Goal: Task Accomplishment & Management: Complete application form

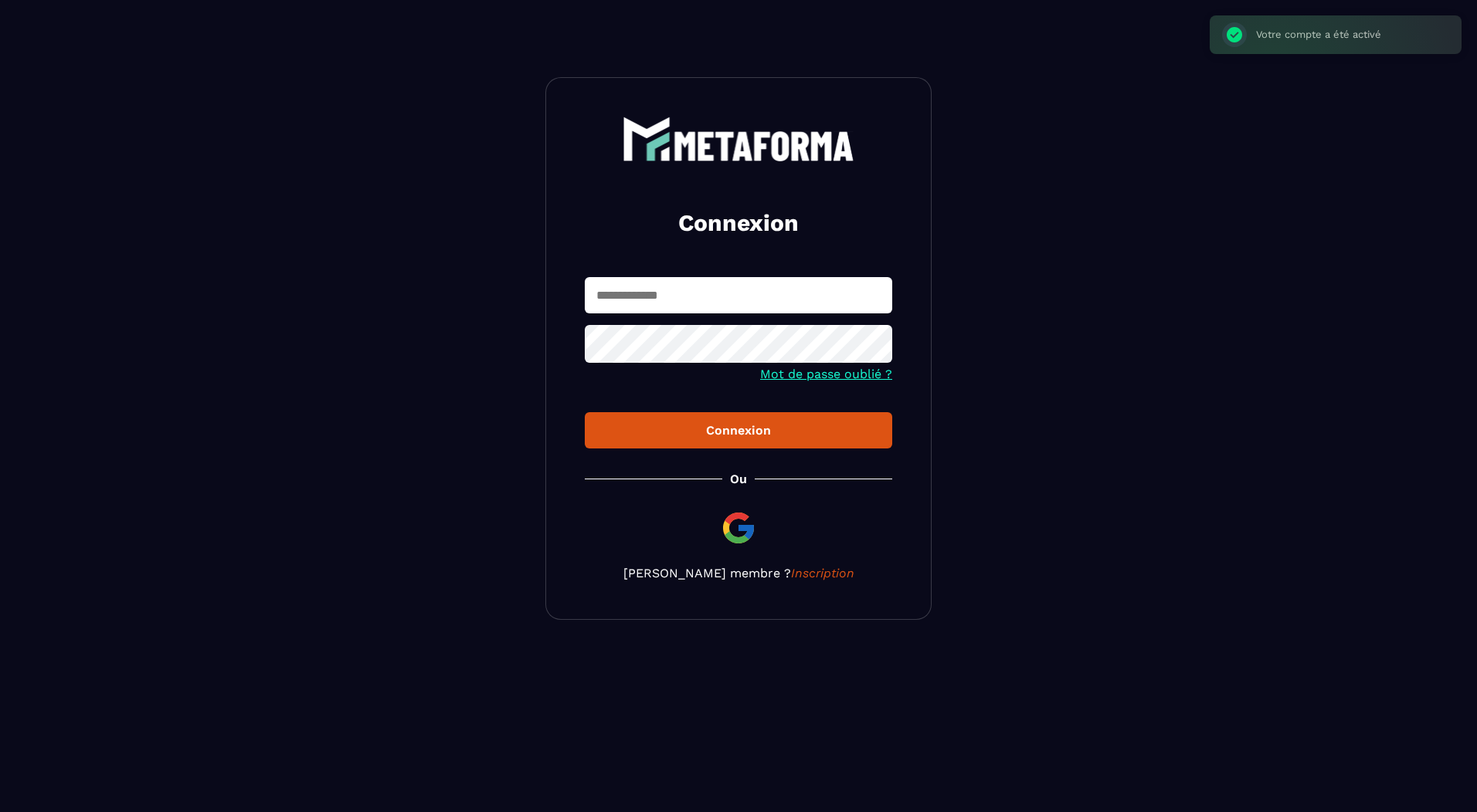
click at [641, 298] on input "text" at bounding box center [738, 295] width 308 height 37
type input "**********"
click at [758, 438] on div "Connexion" at bounding box center [739, 430] width 283 height 15
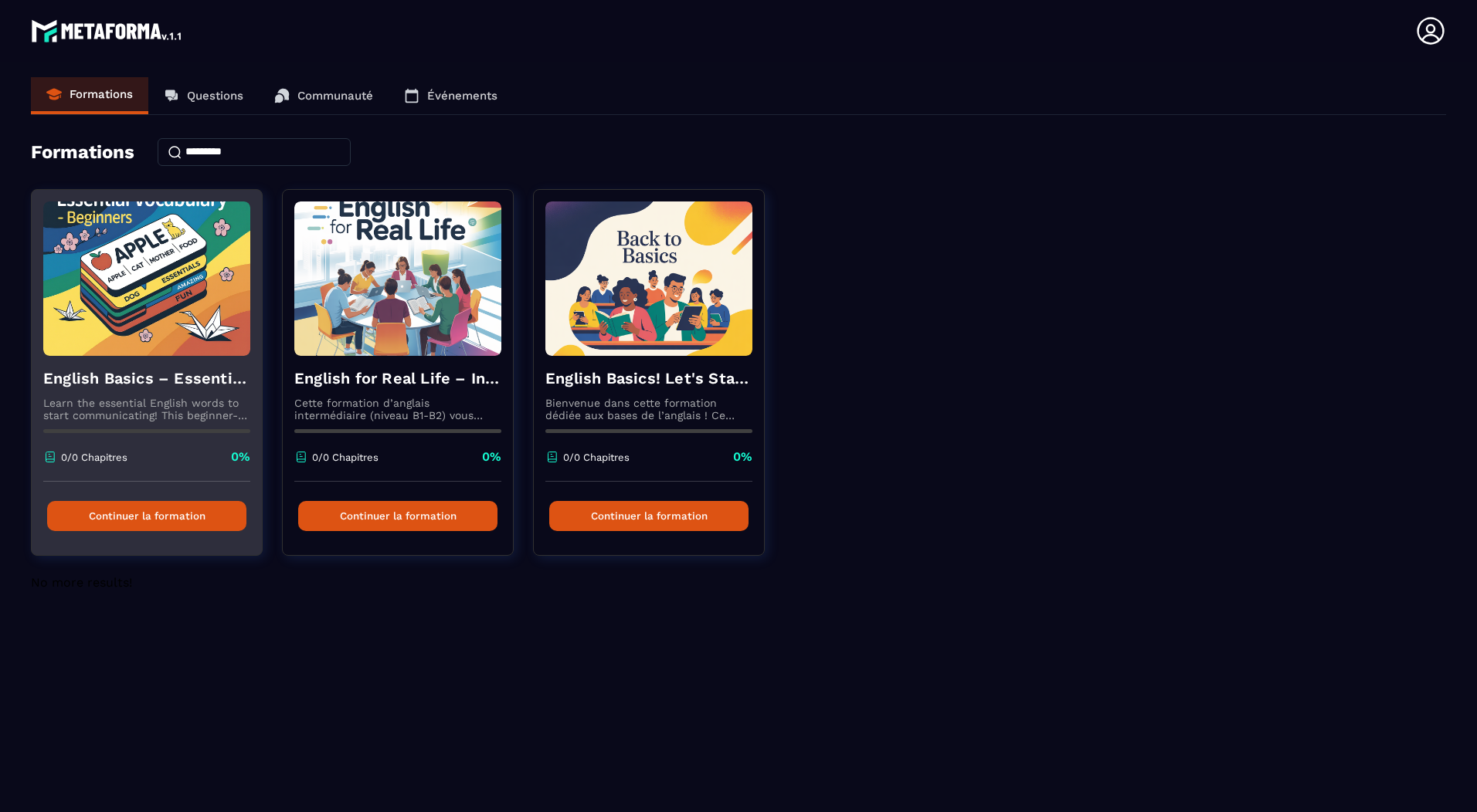
click at [188, 519] on button "Continuer la formation" at bounding box center [146, 516] width 199 height 30
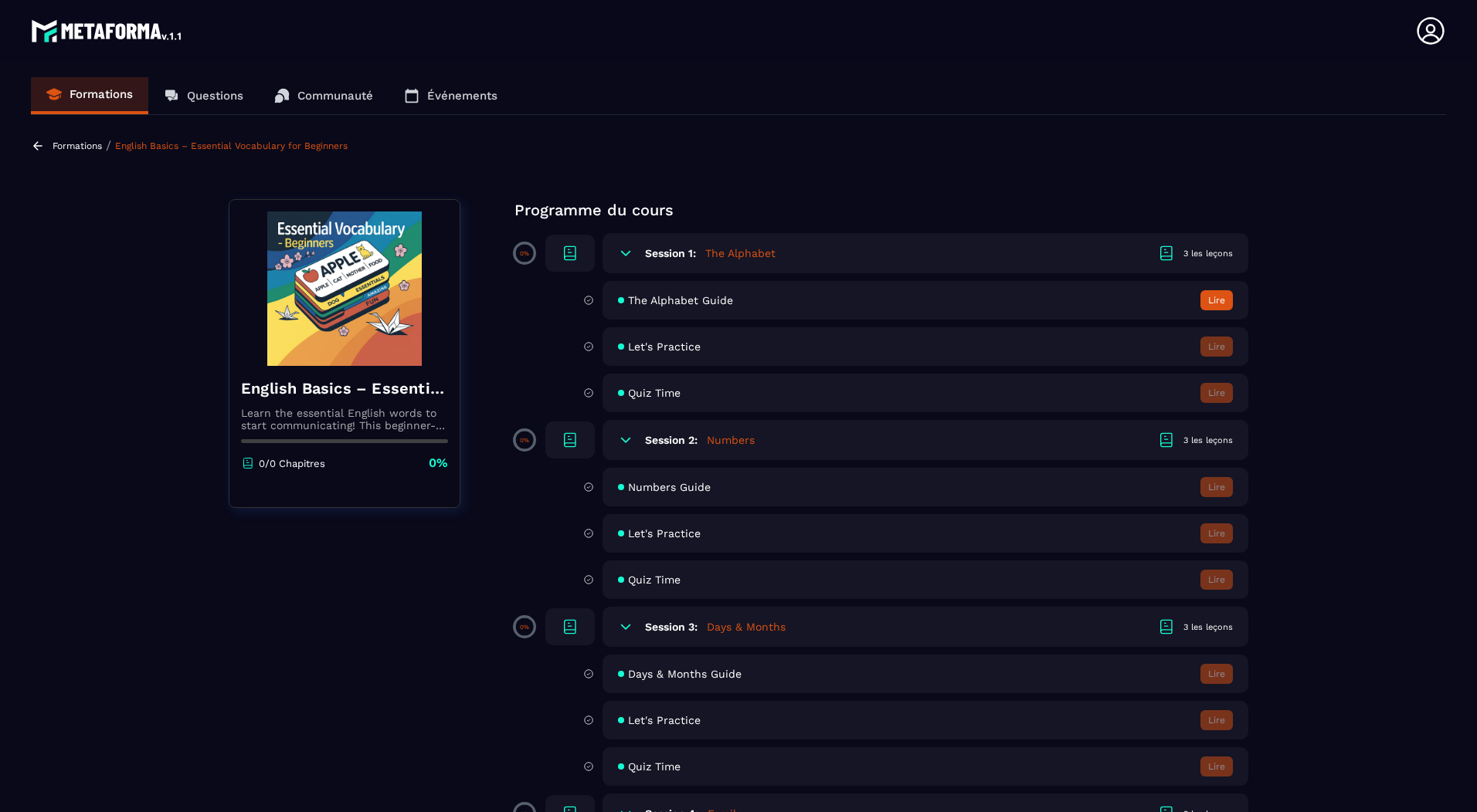
click at [1221, 301] on button "Lire" at bounding box center [1216, 300] width 32 height 20
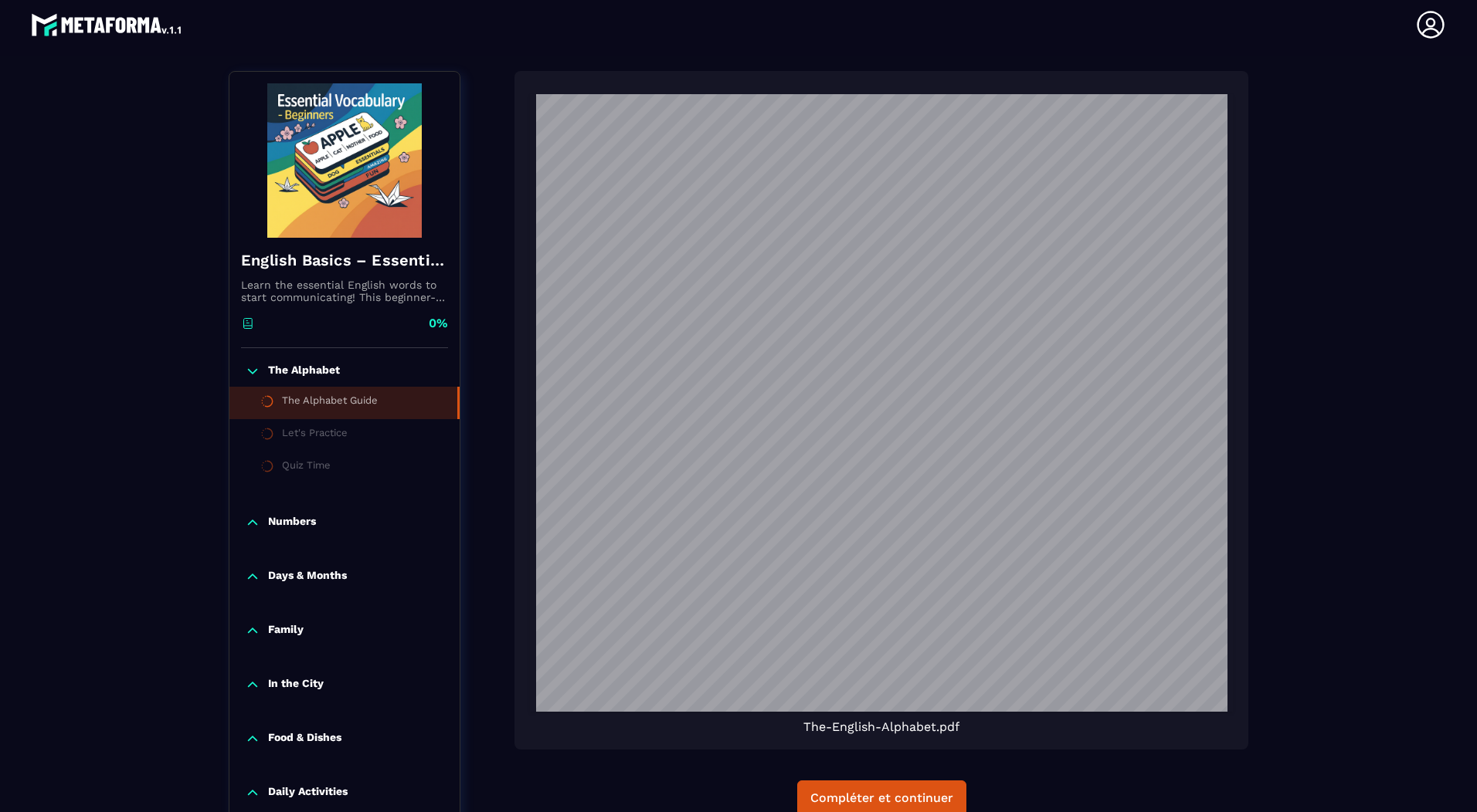
scroll to position [315, 0]
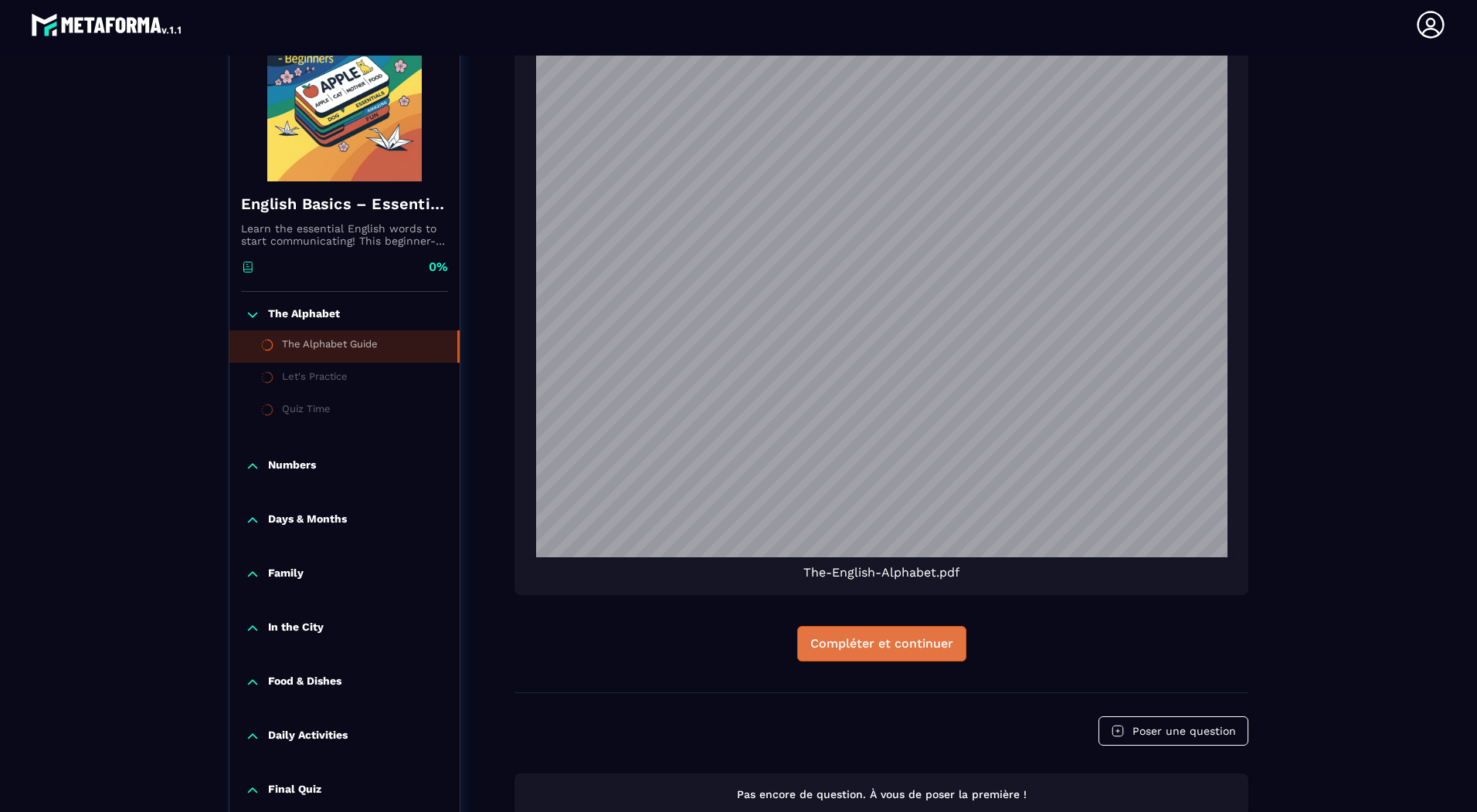
click at [888, 651] on div "Compléter et continuer" at bounding box center [882, 644] width 143 height 16
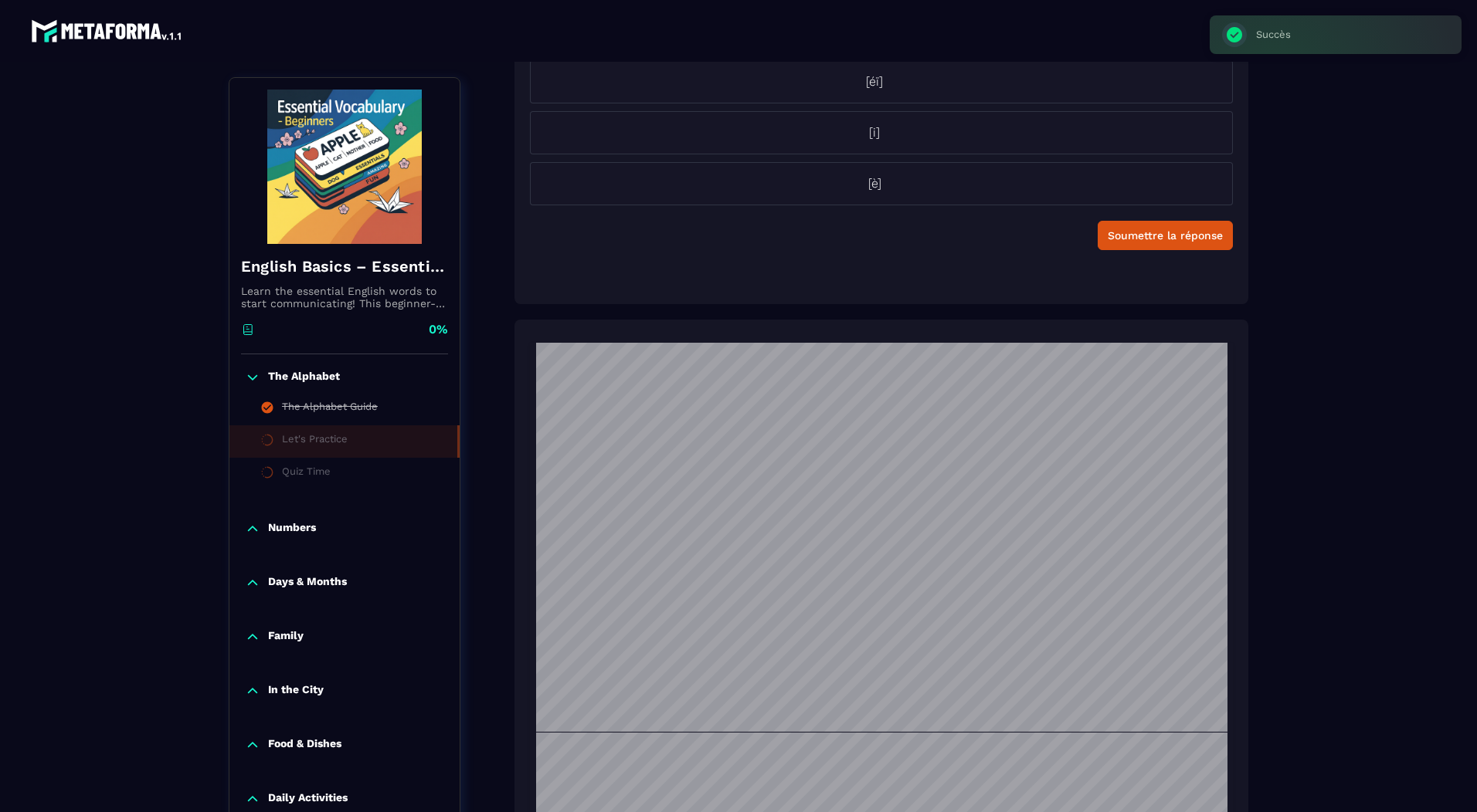
scroll to position [6, 0]
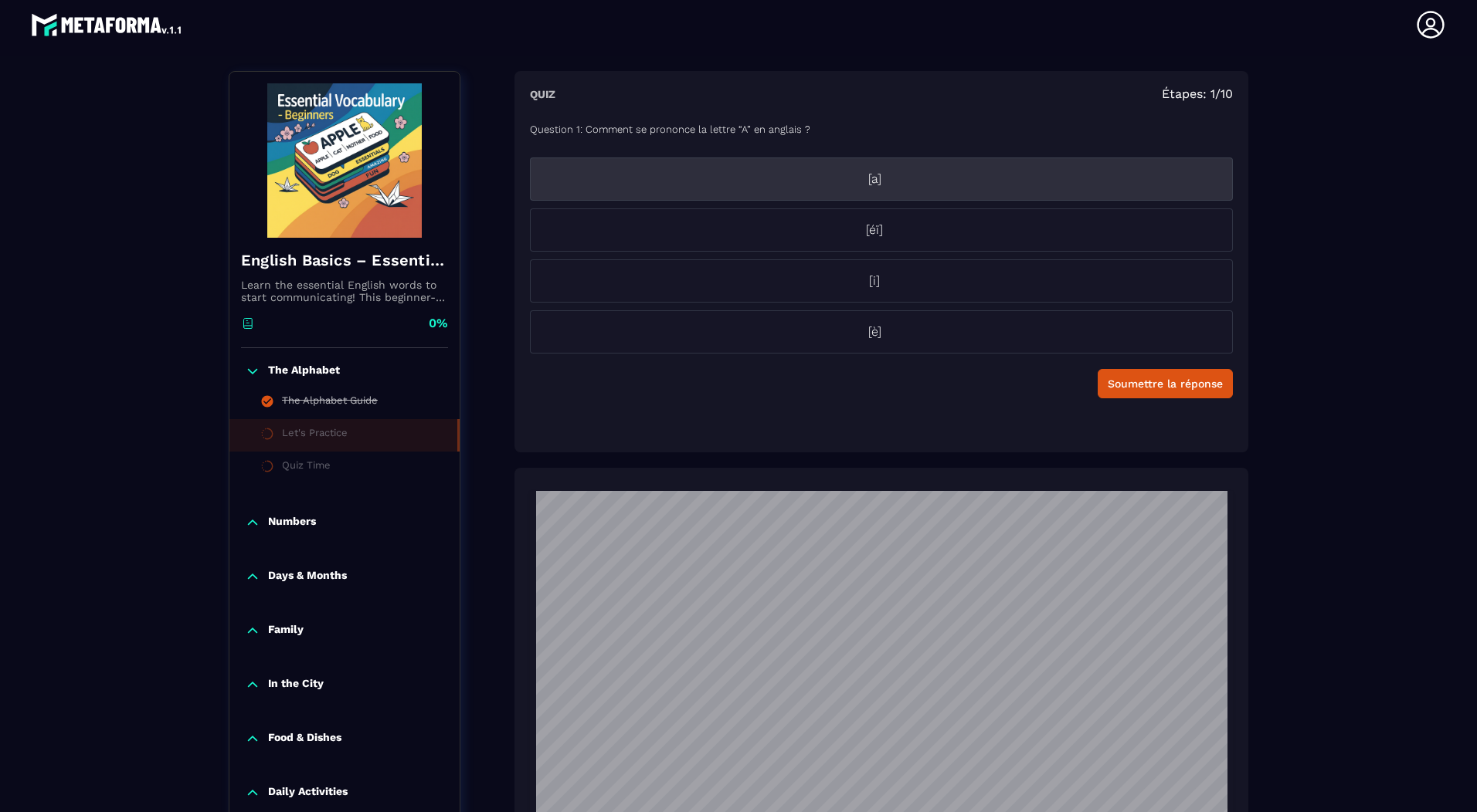
click at [925, 181] on p "[a]" at bounding box center [874, 179] width 688 height 18
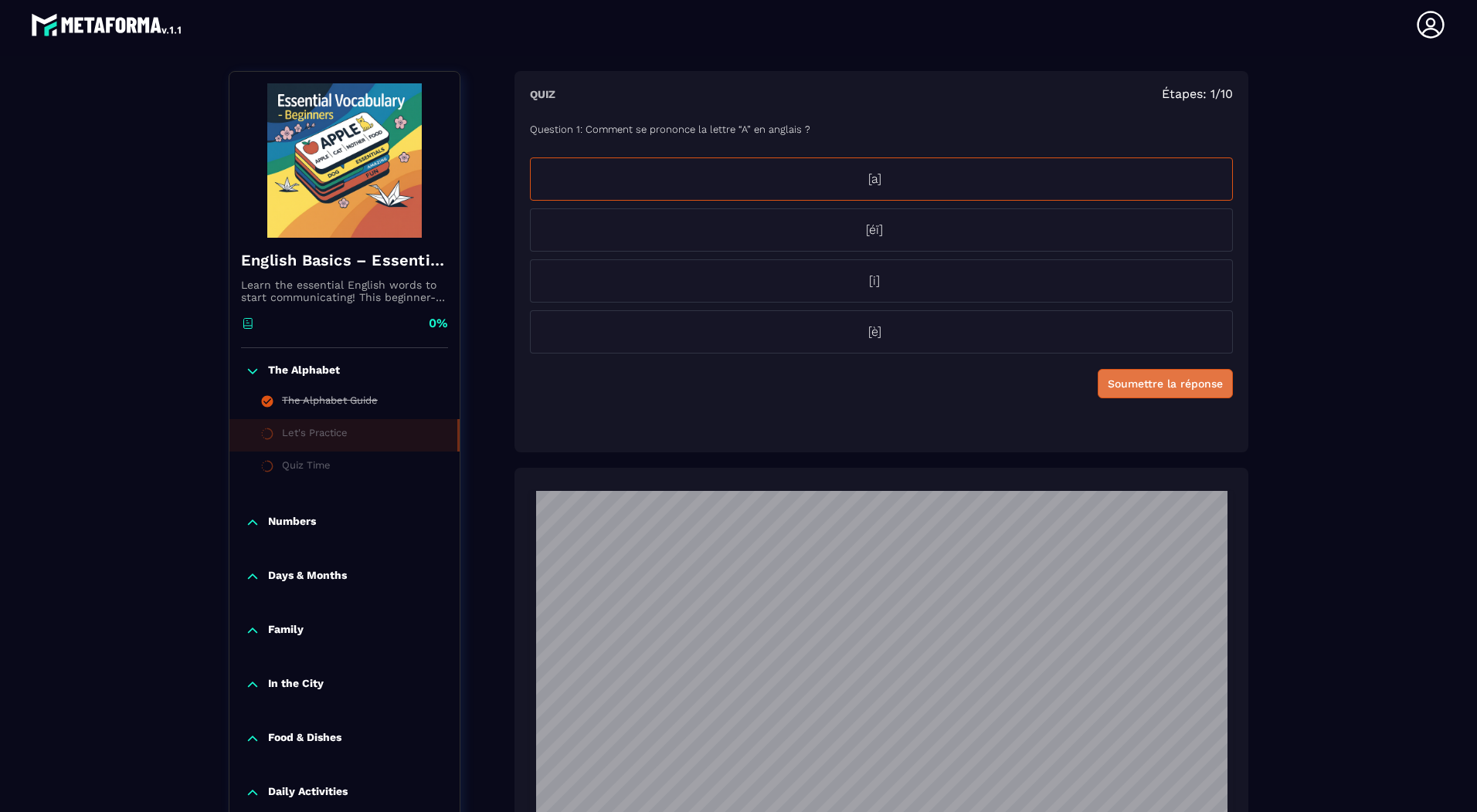
click at [1145, 385] on div "Soumettre la réponse" at bounding box center [1165, 384] width 115 height 16
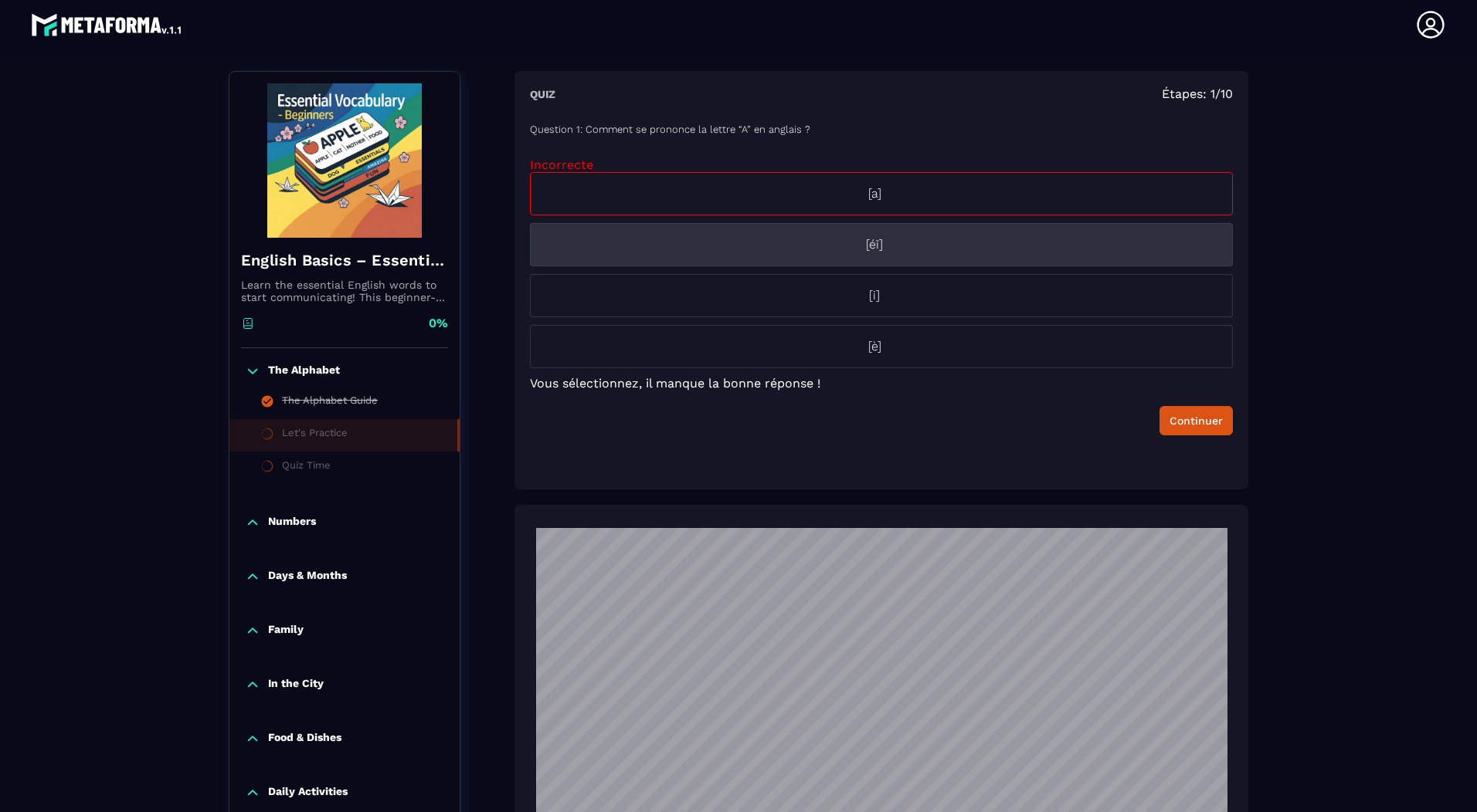
click at [877, 247] on p "[éï]" at bounding box center [874, 245] width 688 height 18
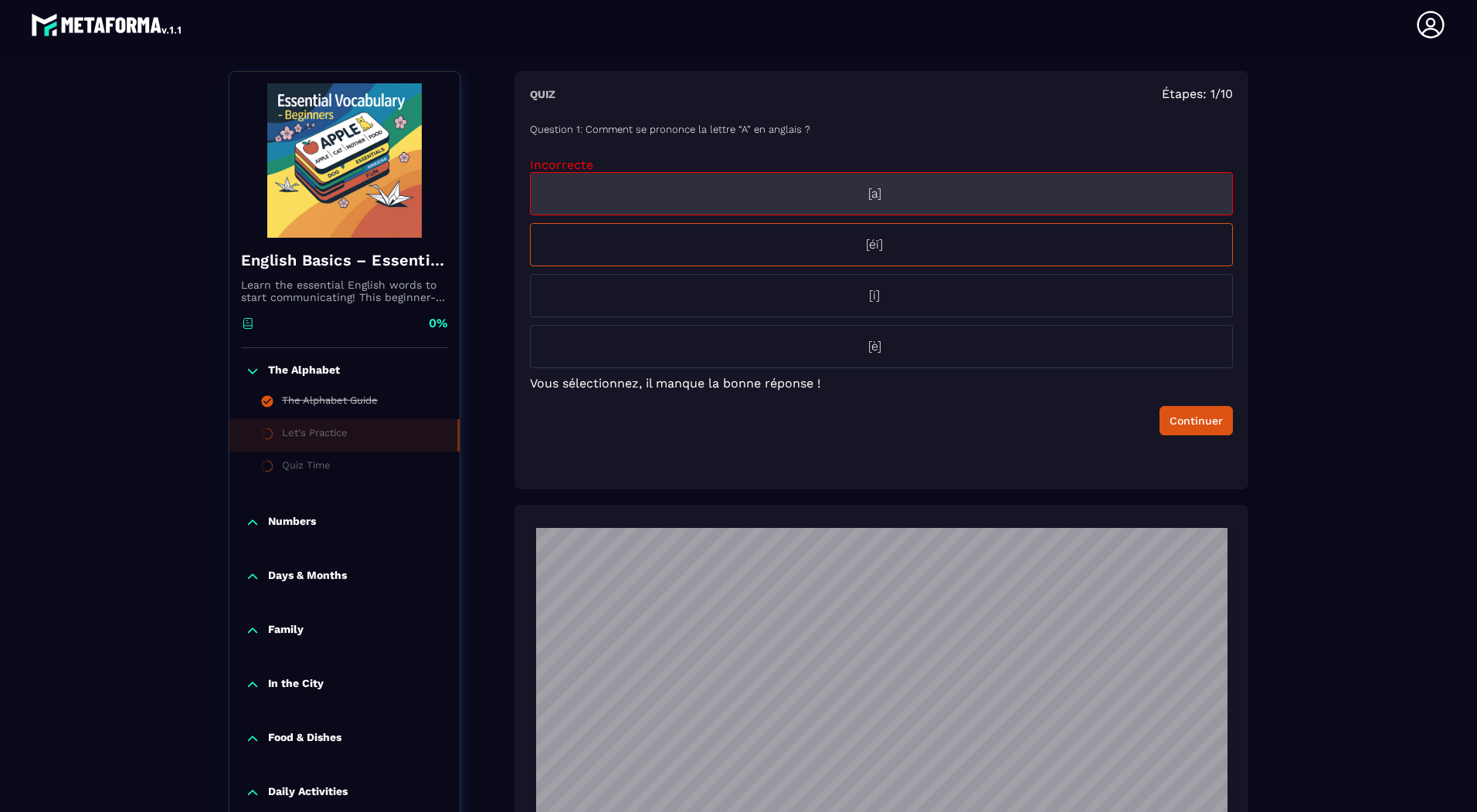
click at [890, 192] on p "[a]" at bounding box center [874, 194] width 688 height 18
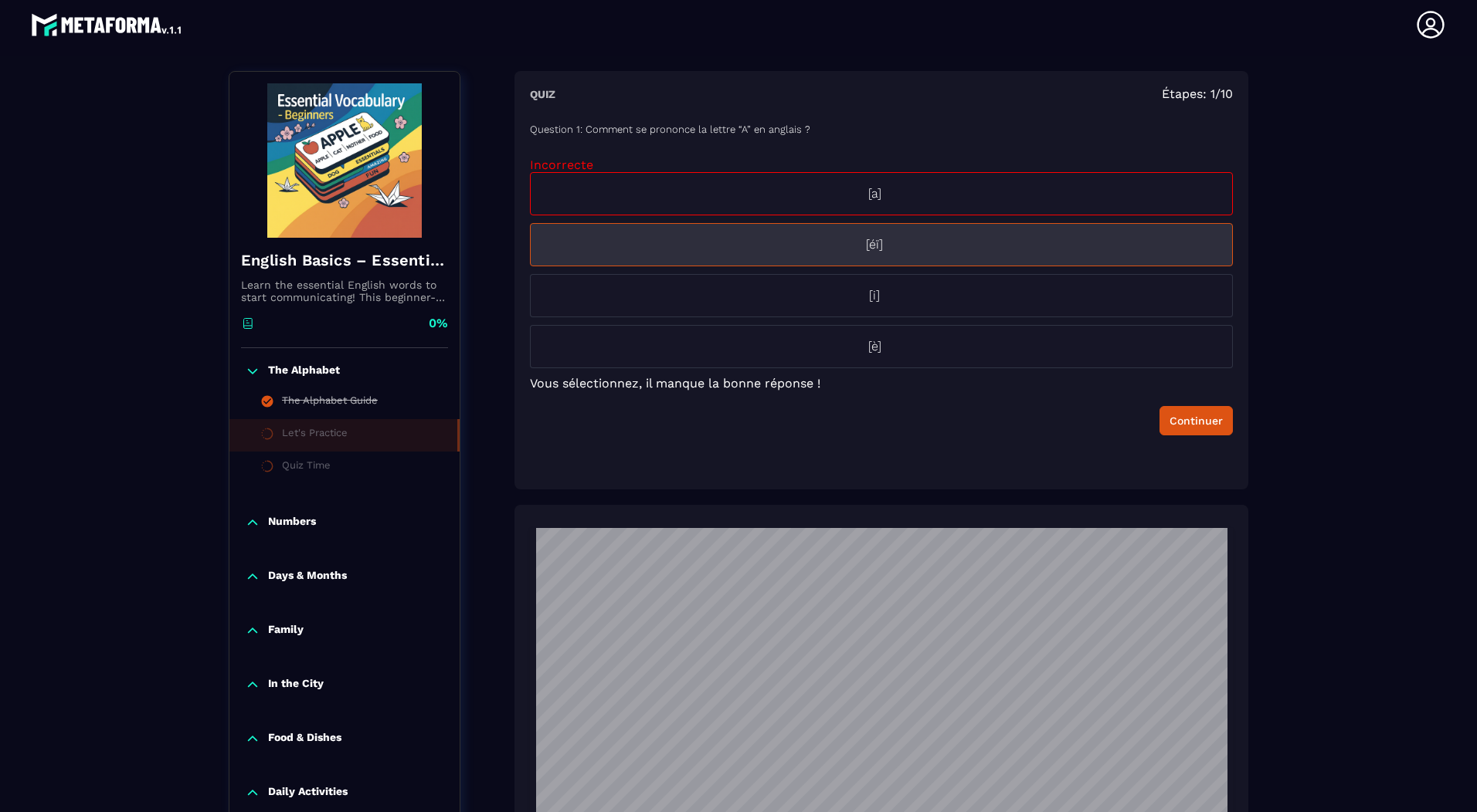
click at [876, 250] on p "[éï]" at bounding box center [874, 245] width 688 height 18
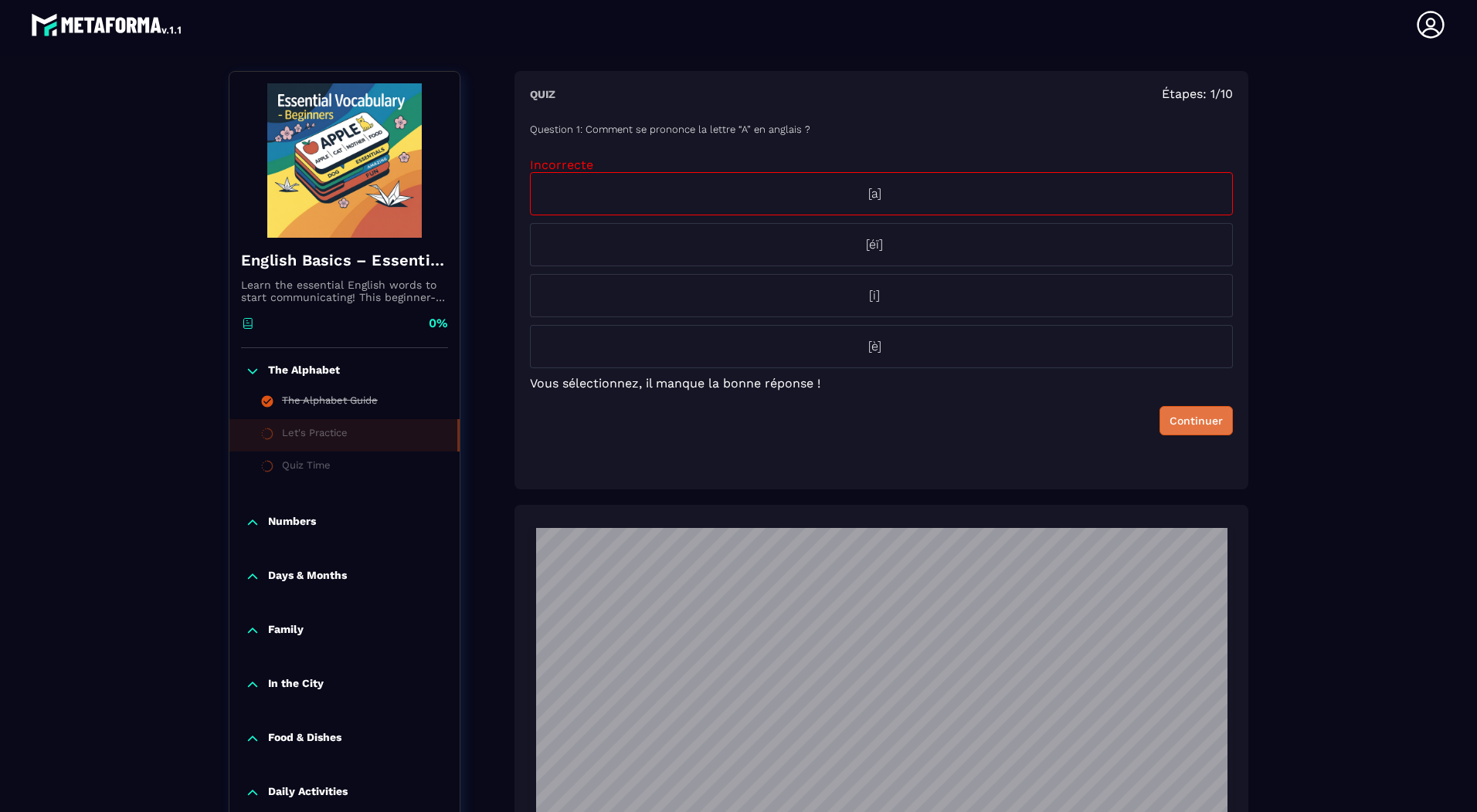
click at [1198, 431] on button "Continuer" at bounding box center [1196, 421] width 73 height 29
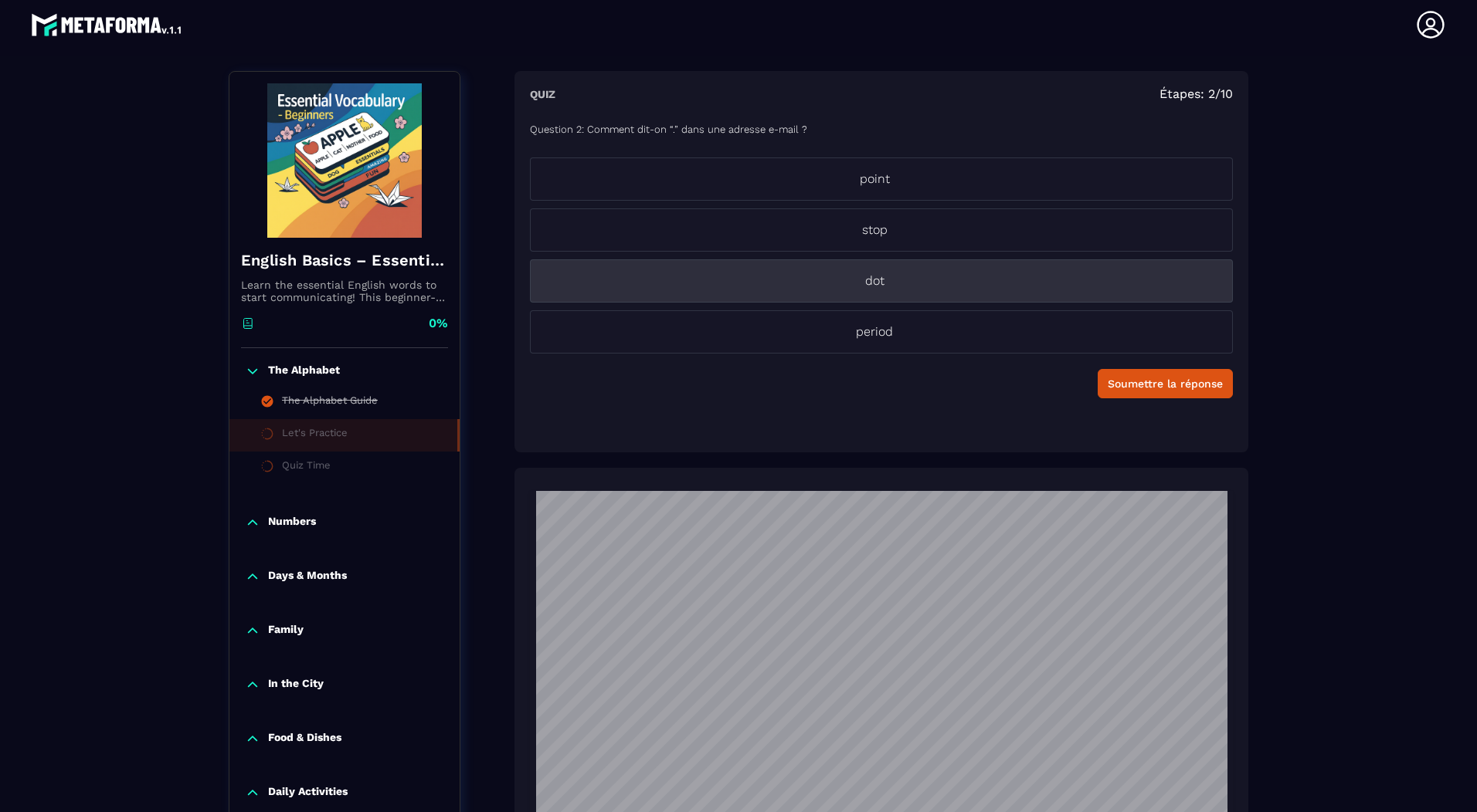
click at [881, 285] on p "dot" at bounding box center [874, 281] width 688 height 18
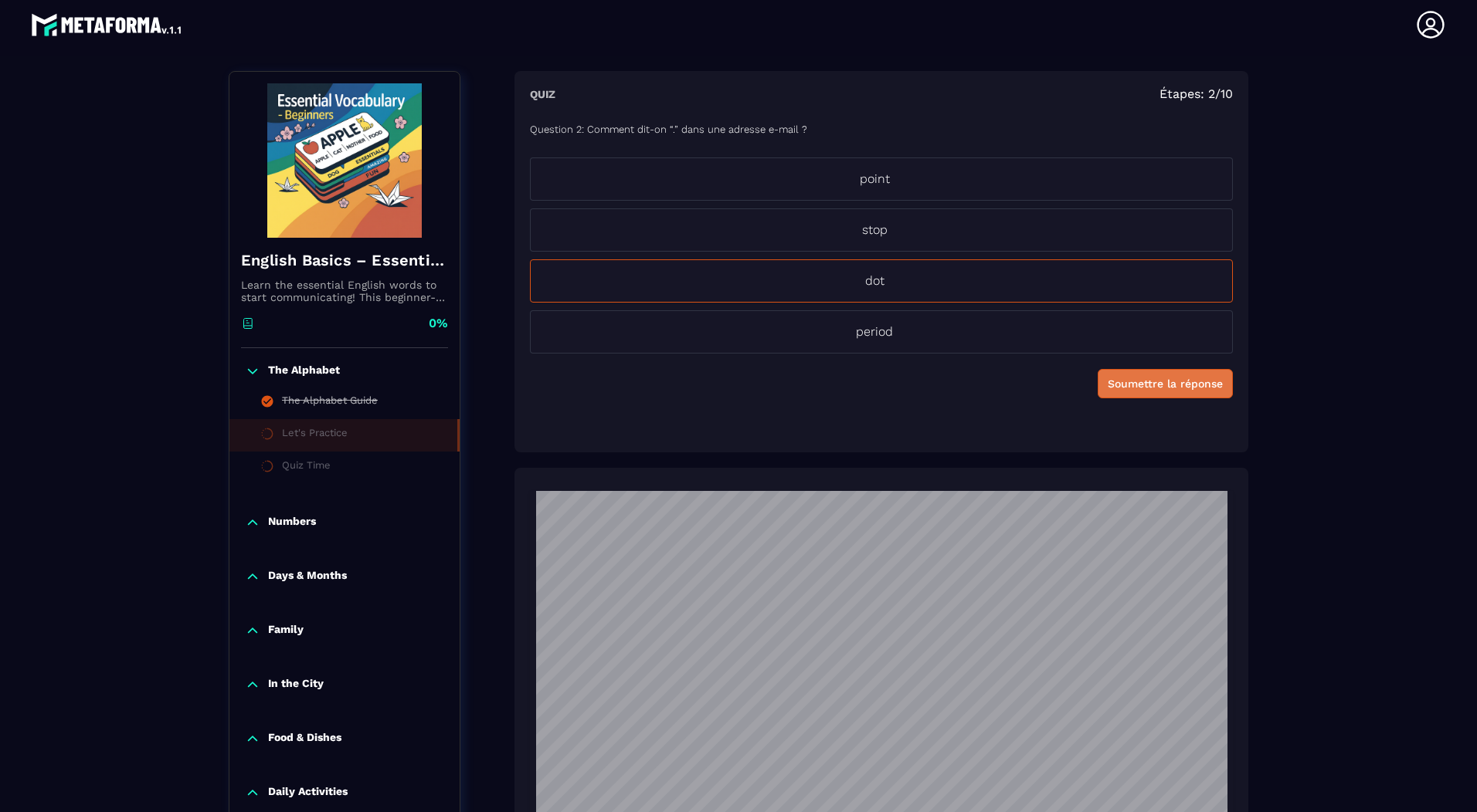
click at [1147, 386] on div "Soumettre la réponse" at bounding box center [1165, 384] width 115 height 16
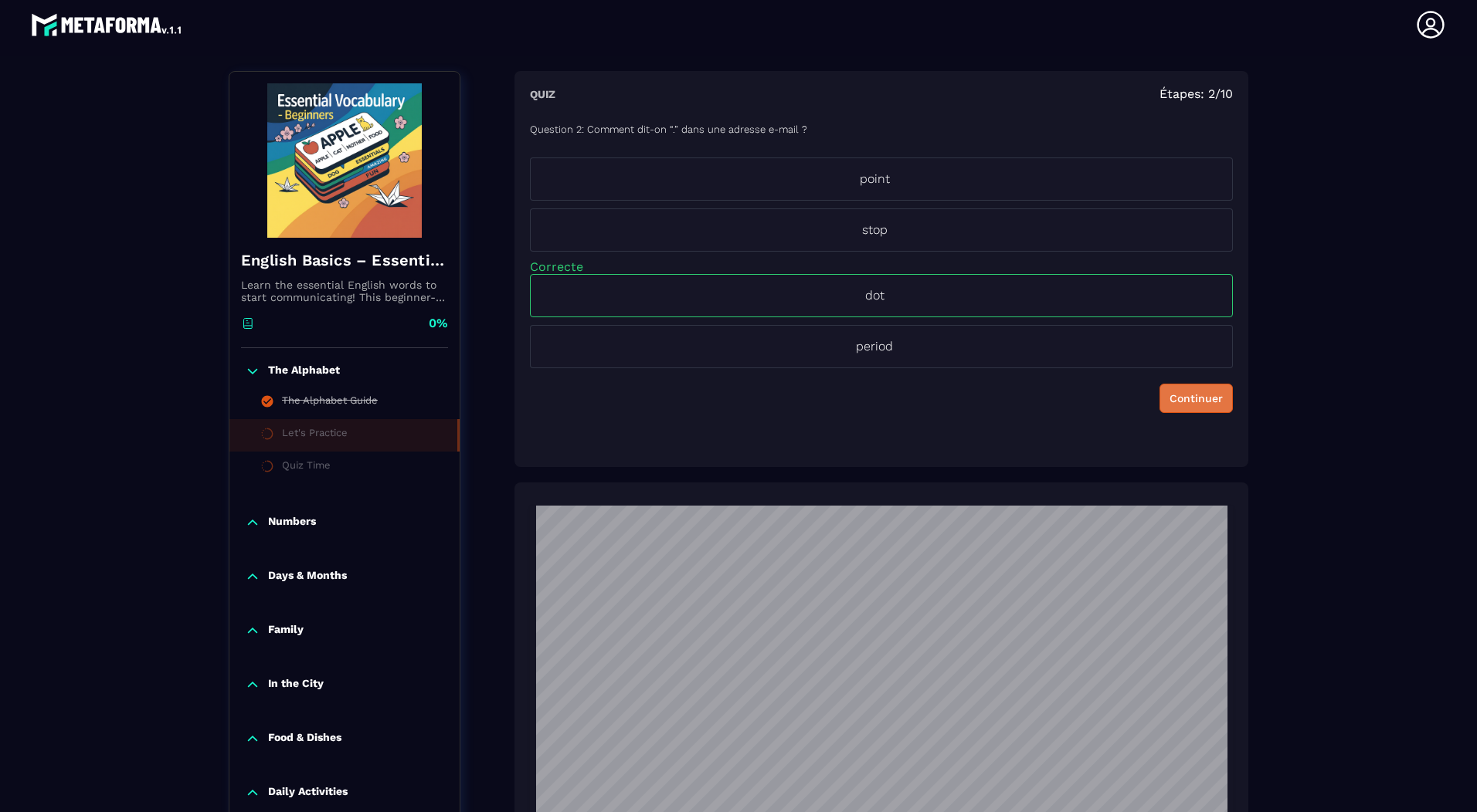
click at [1204, 403] on div "Continuer" at bounding box center [1196, 398] width 53 height 16
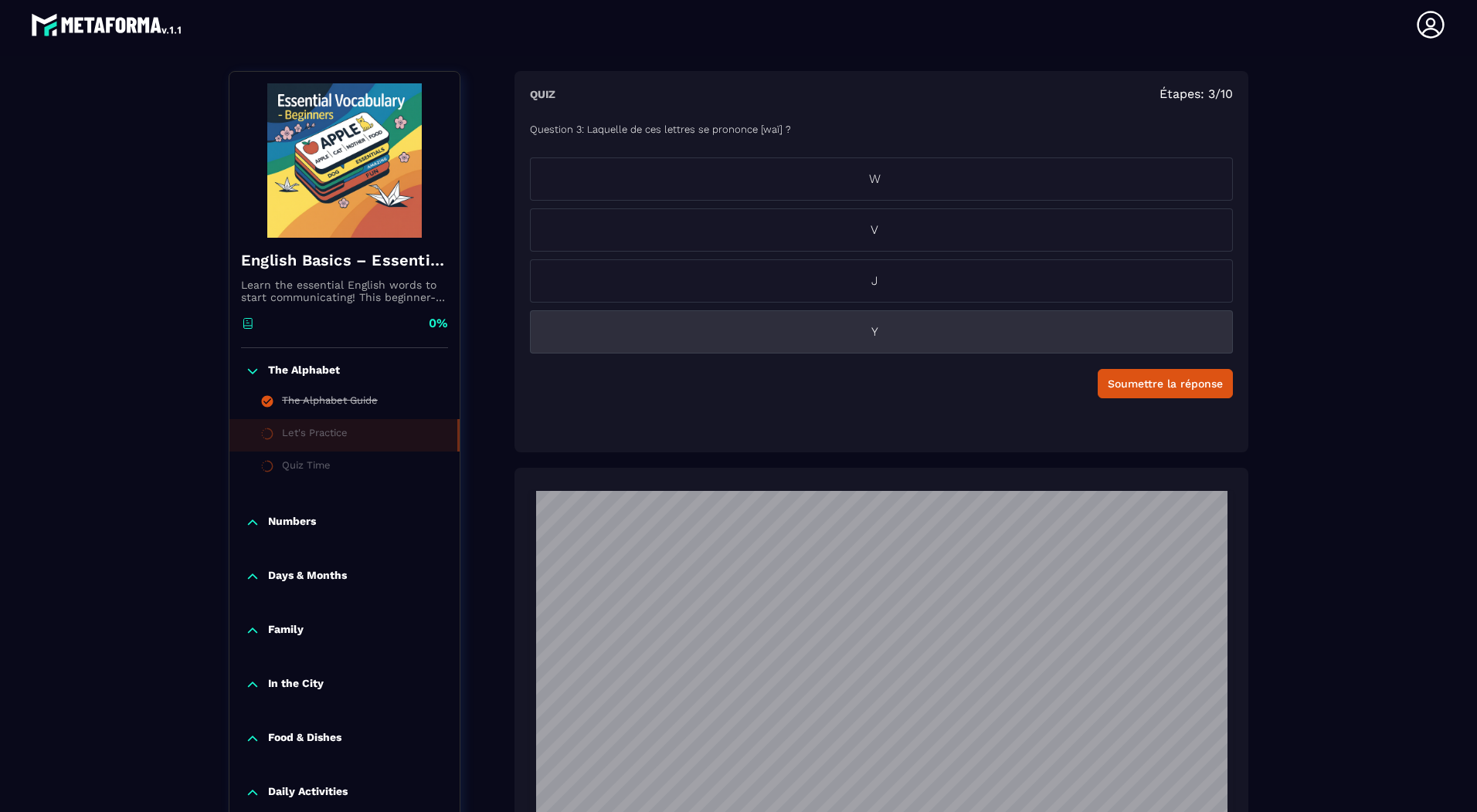
click at [878, 339] on p "Y" at bounding box center [874, 332] width 688 height 18
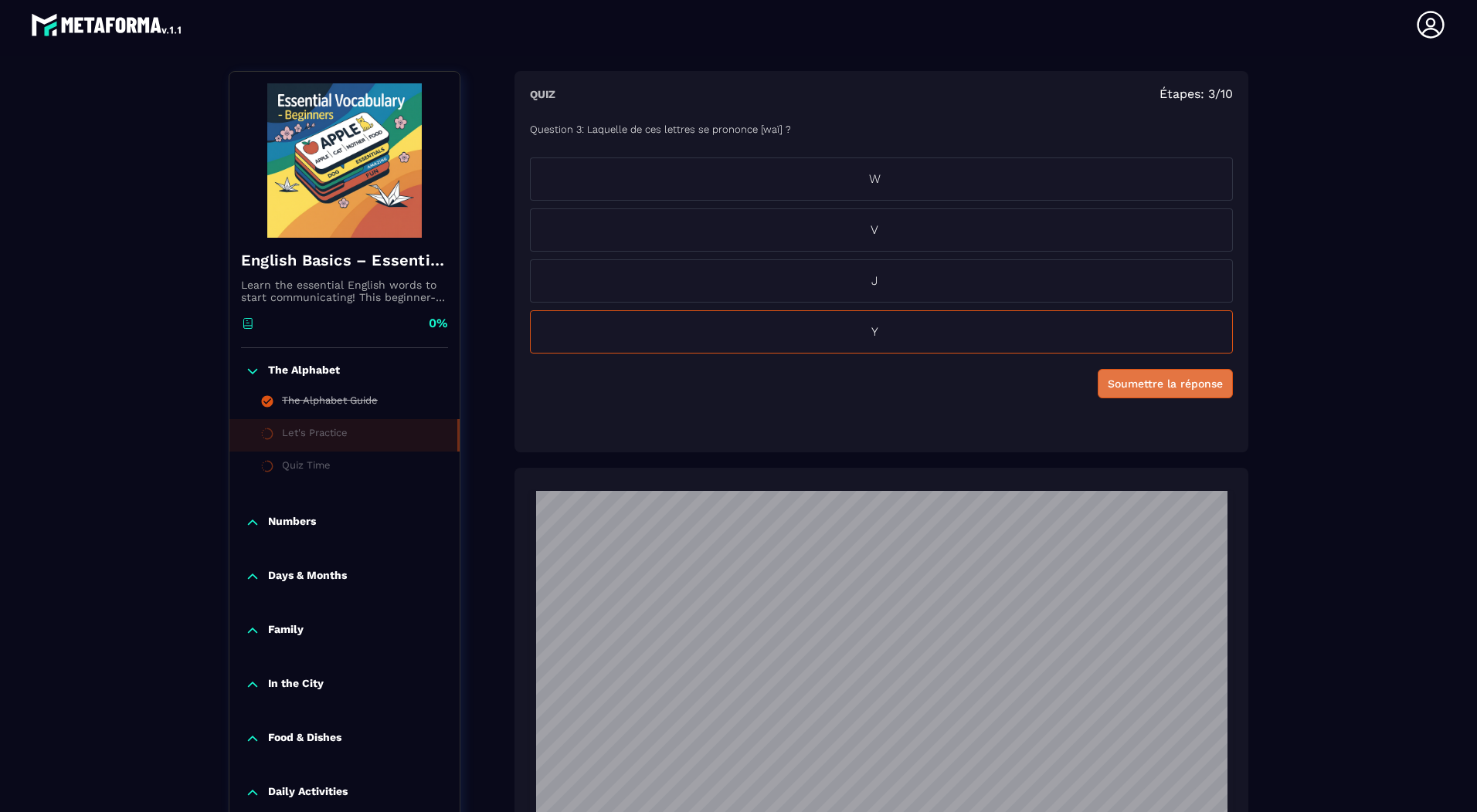
click at [1202, 388] on div "Soumettre la réponse" at bounding box center [1165, 384] width 115 height 16
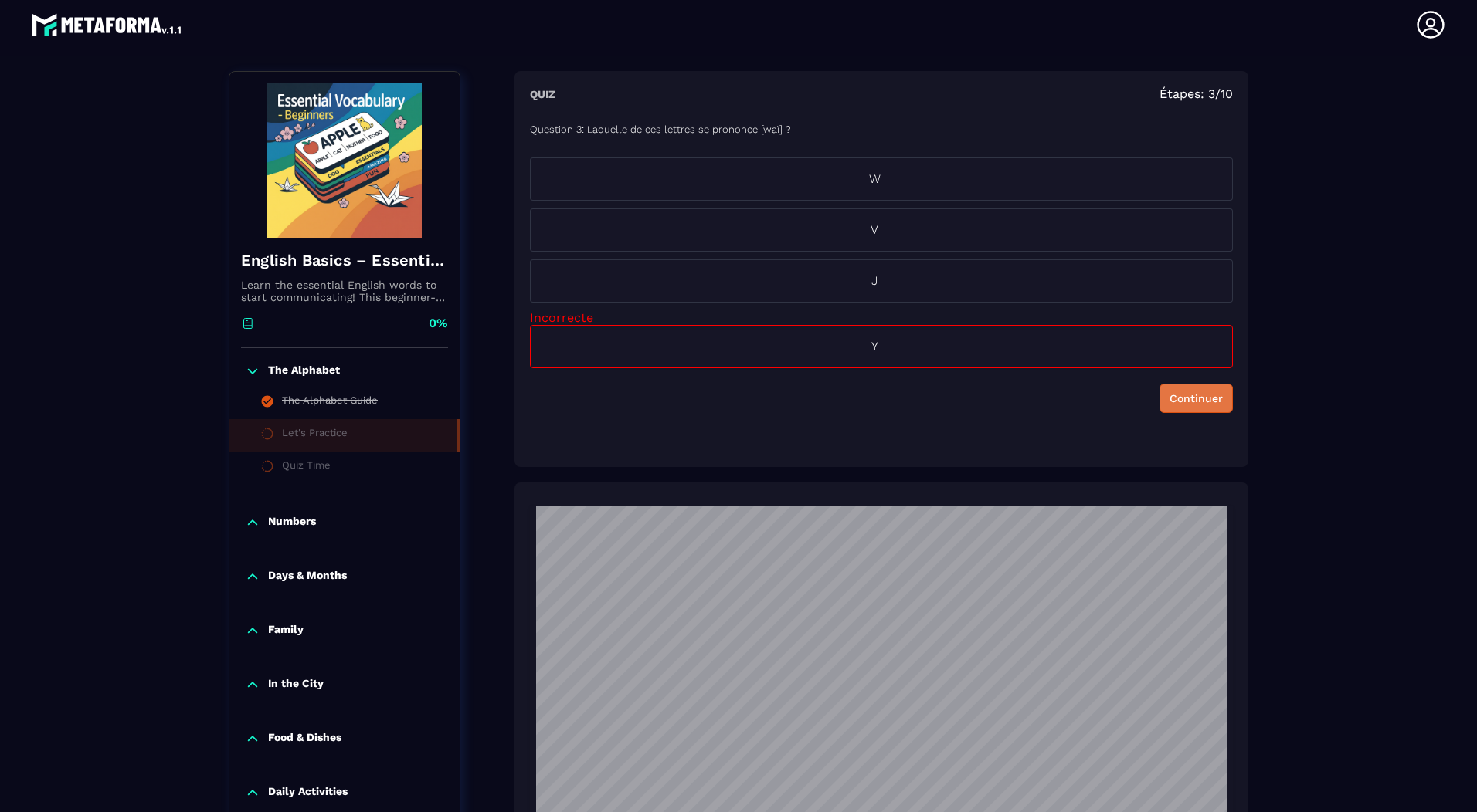
click at [1213, 396] on div "Continuer" at bounding box center [1196, 398] width 53 height 16
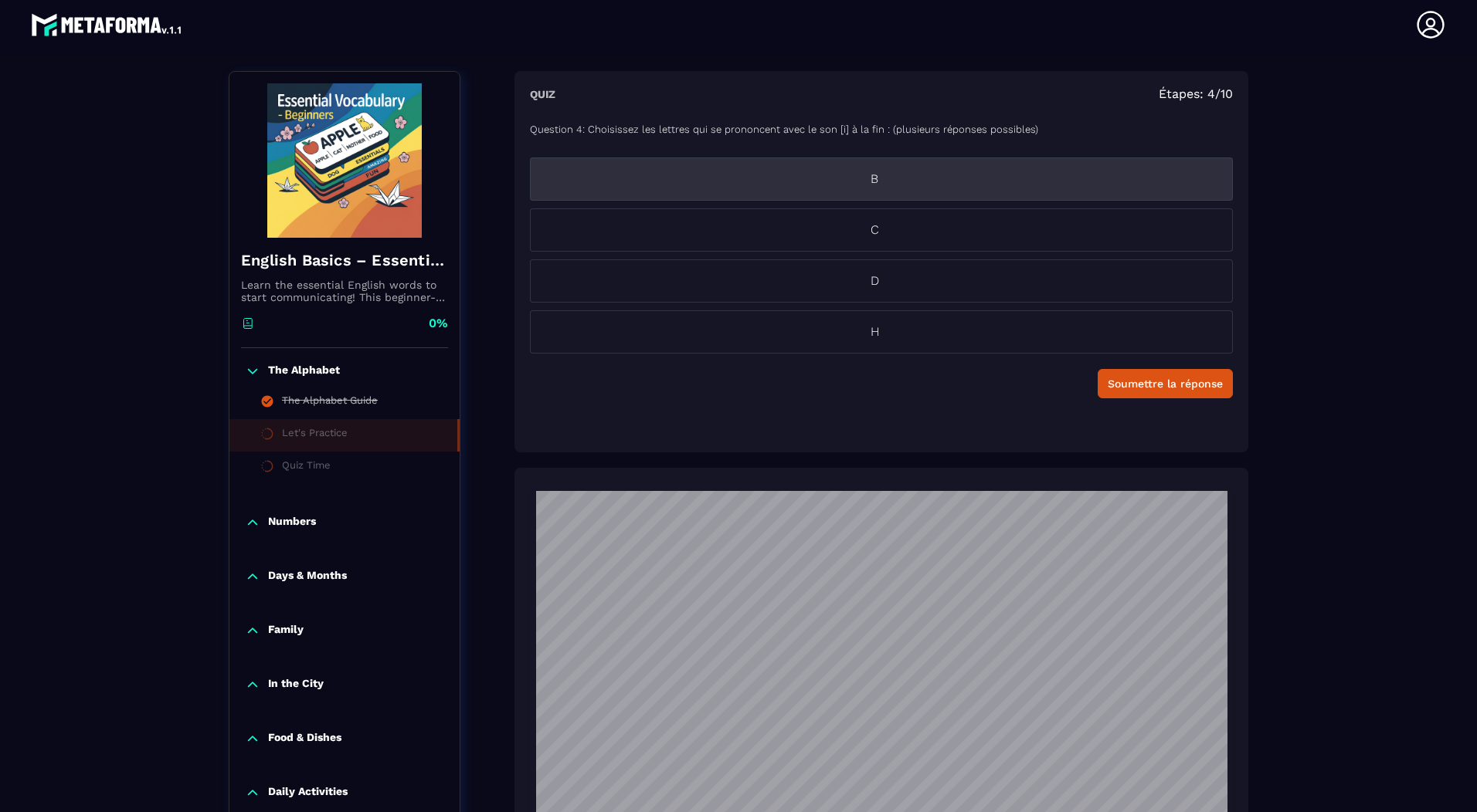
click at [878, 177] on p "B" at bounding box center [874, 179] width 688 height 18
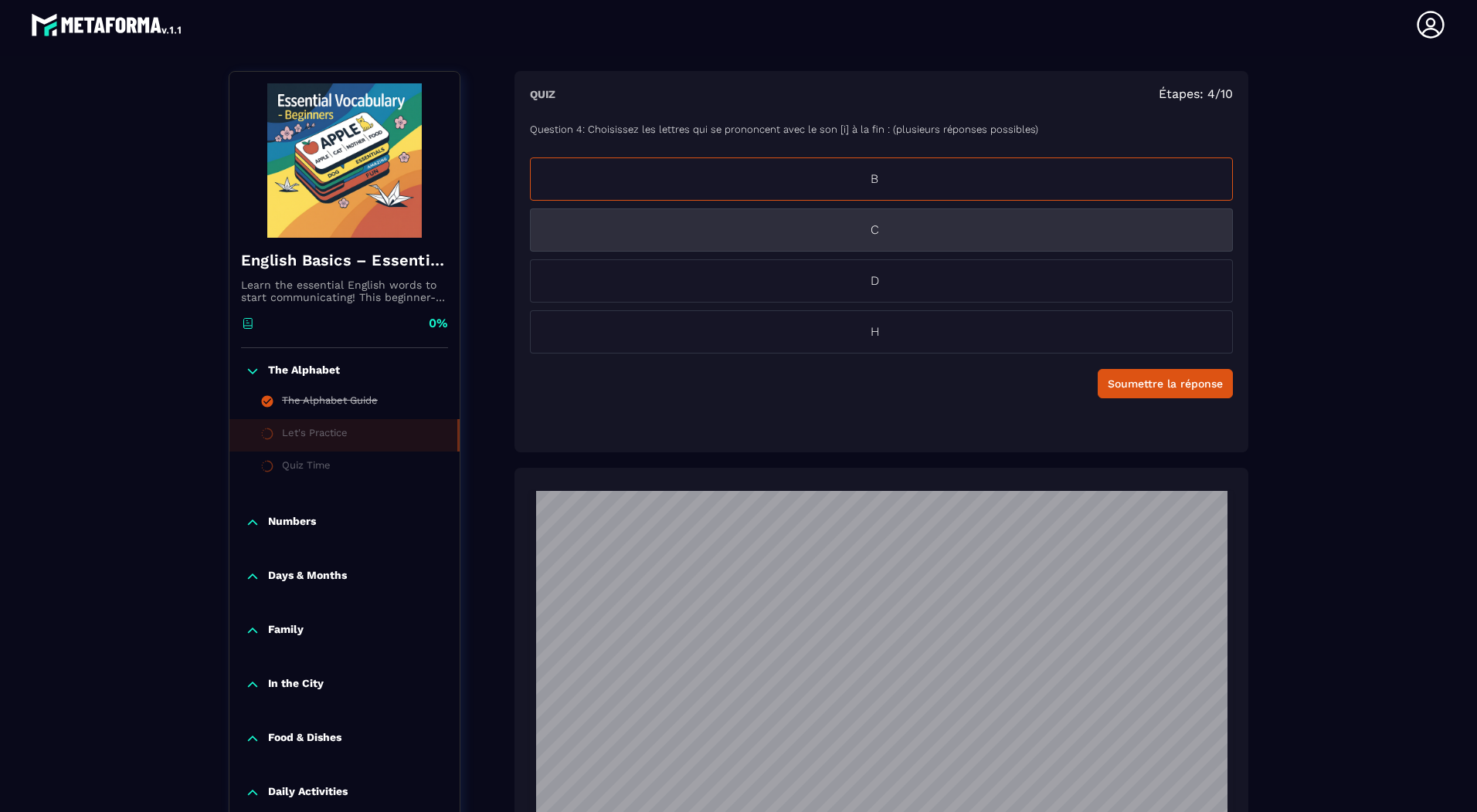
click at [877, 224] on p "C" at bounding box center [874, 230] width 688 height 18
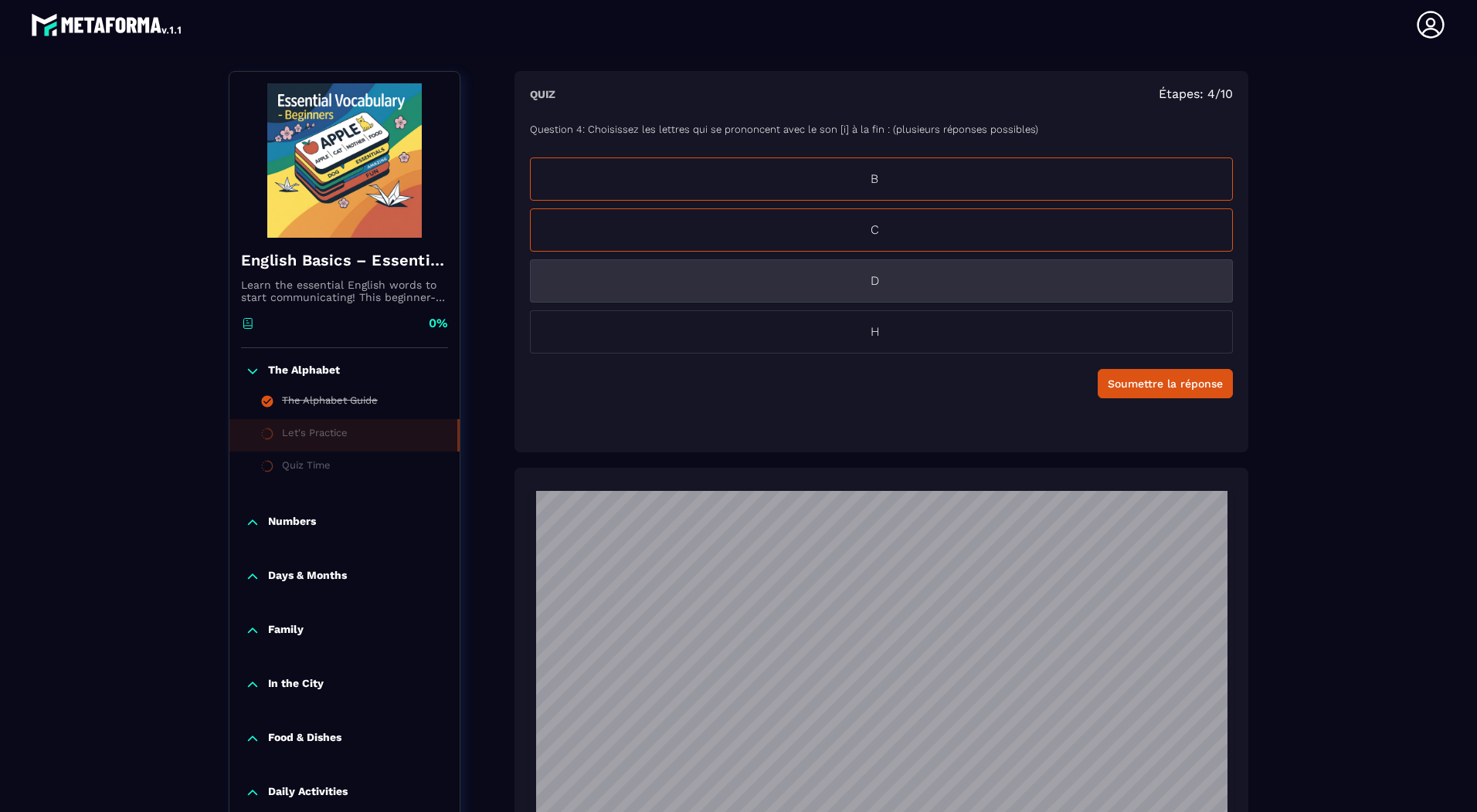
click at [878, 281] on p "D" at bounding box center [874, 281] width 688 height 18
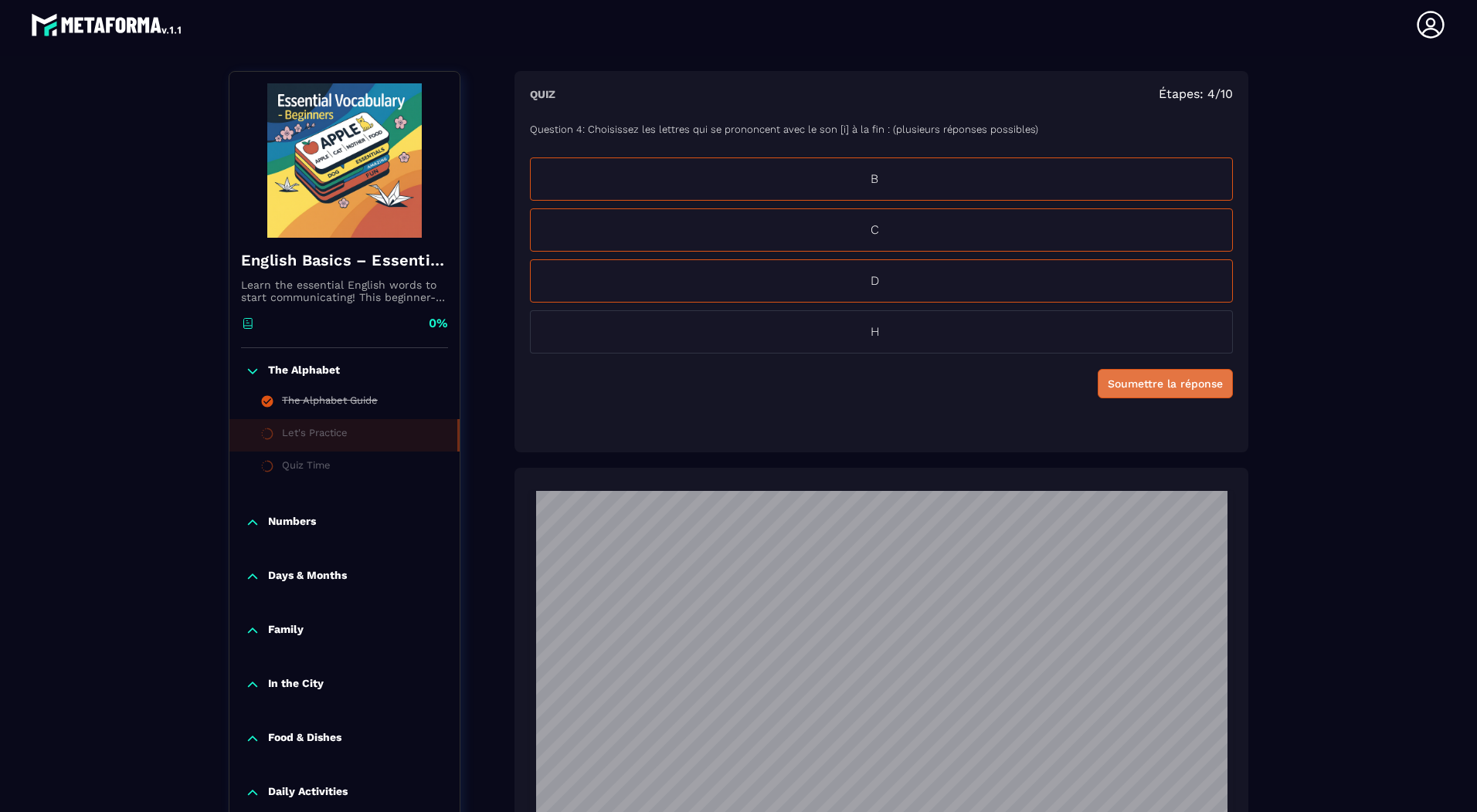
click at [1179, 397] on button "Soumettre la réponse" at bounding box center [1165, 384] width 135 height 29
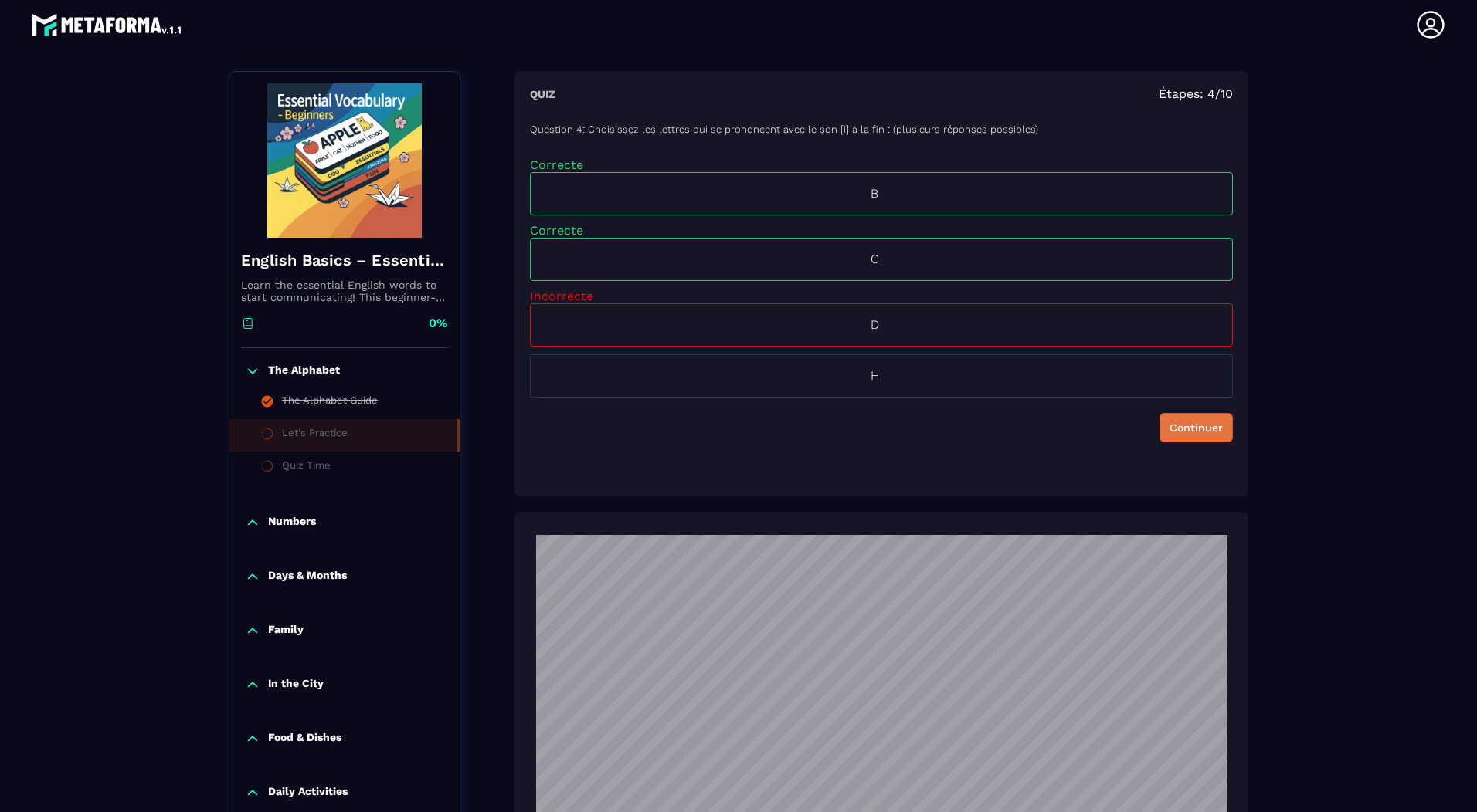
click at [1203, 425] on div "Continuer" at bounding box center [1196, 428] width 53 height 16
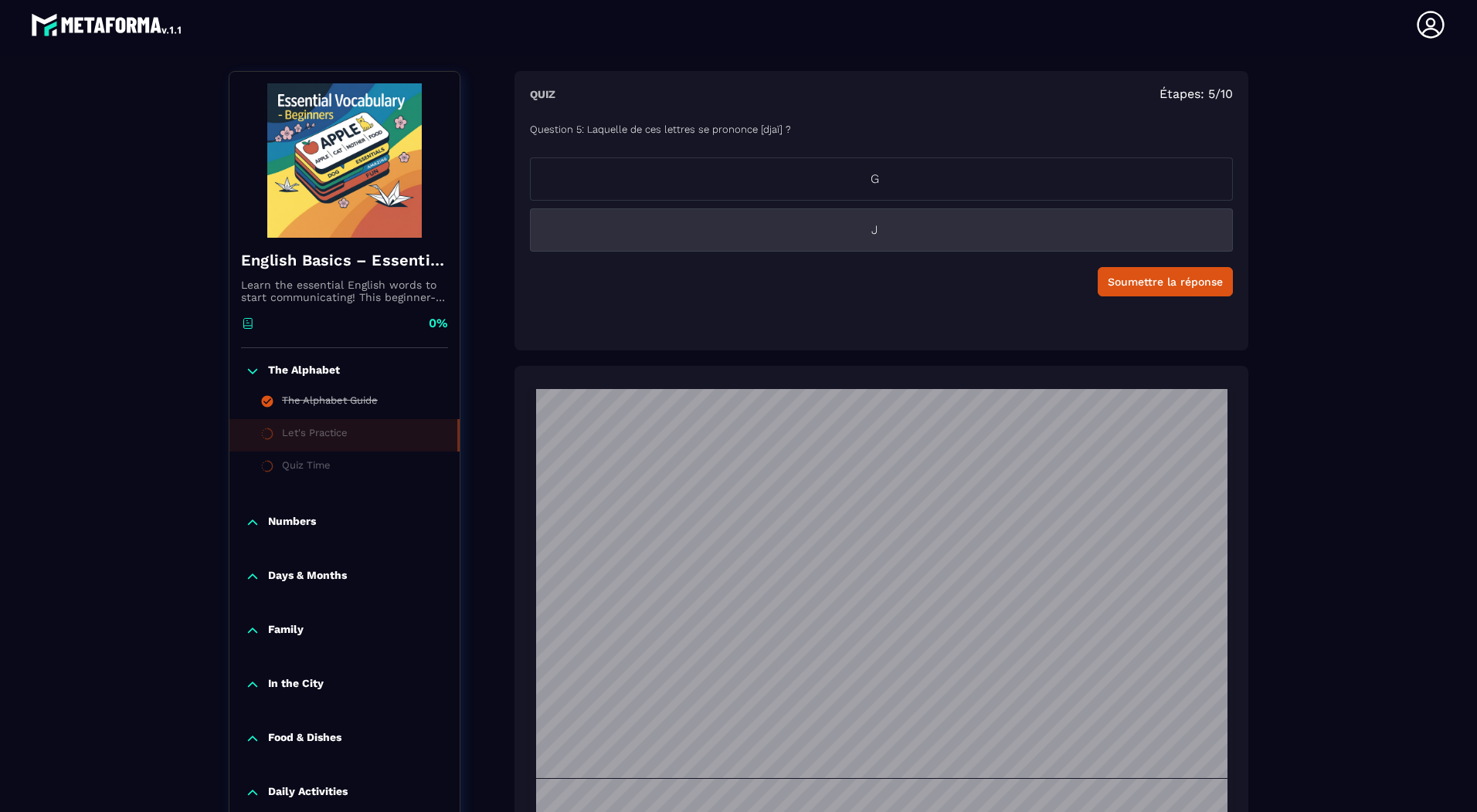
click at [874, 234] on p "J" at bounding box center [874, 230] width 688 height 18
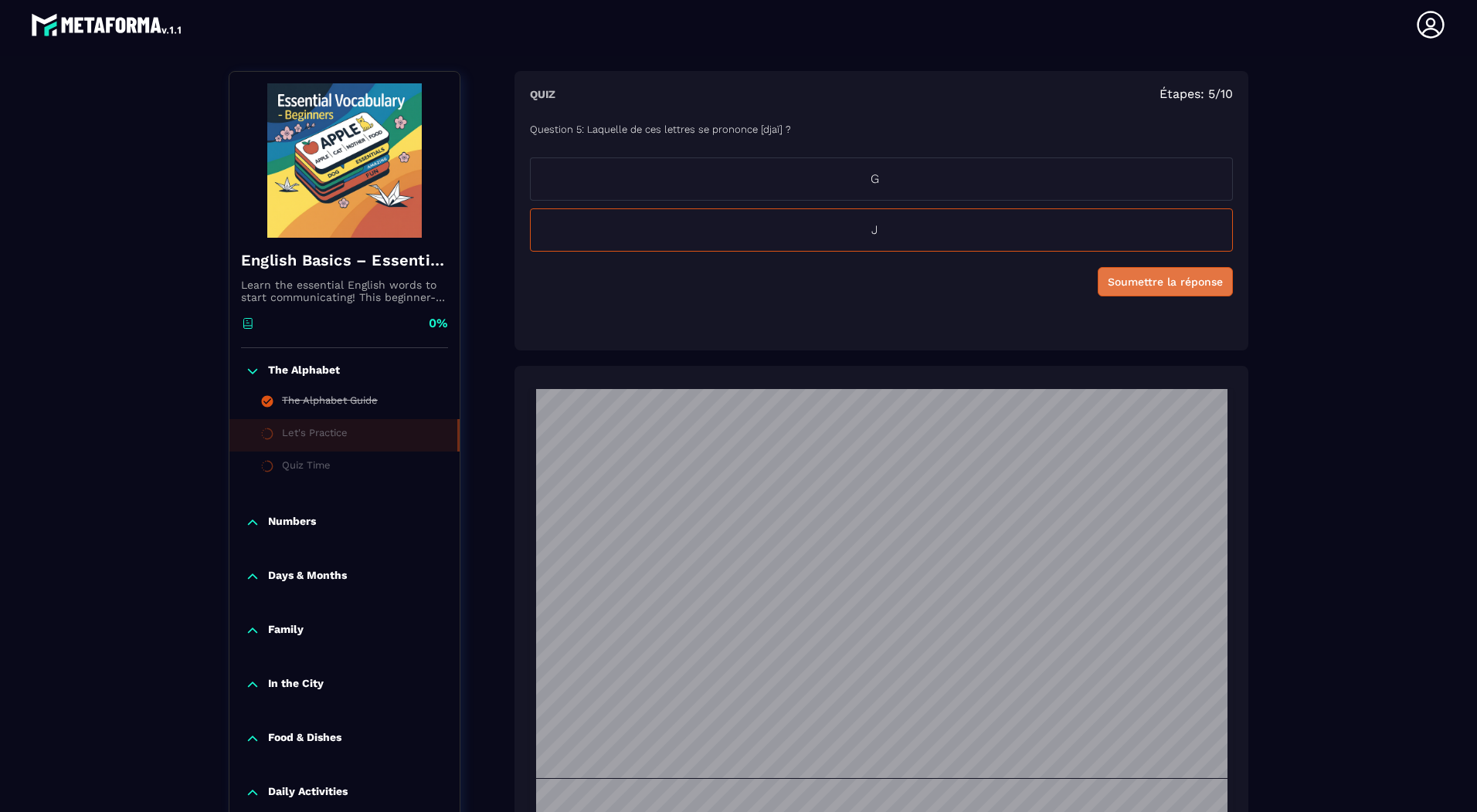
click at [1140, 281] on div "Soumettre la réponse" at bounding box center [1165, 282] width 115 height 16
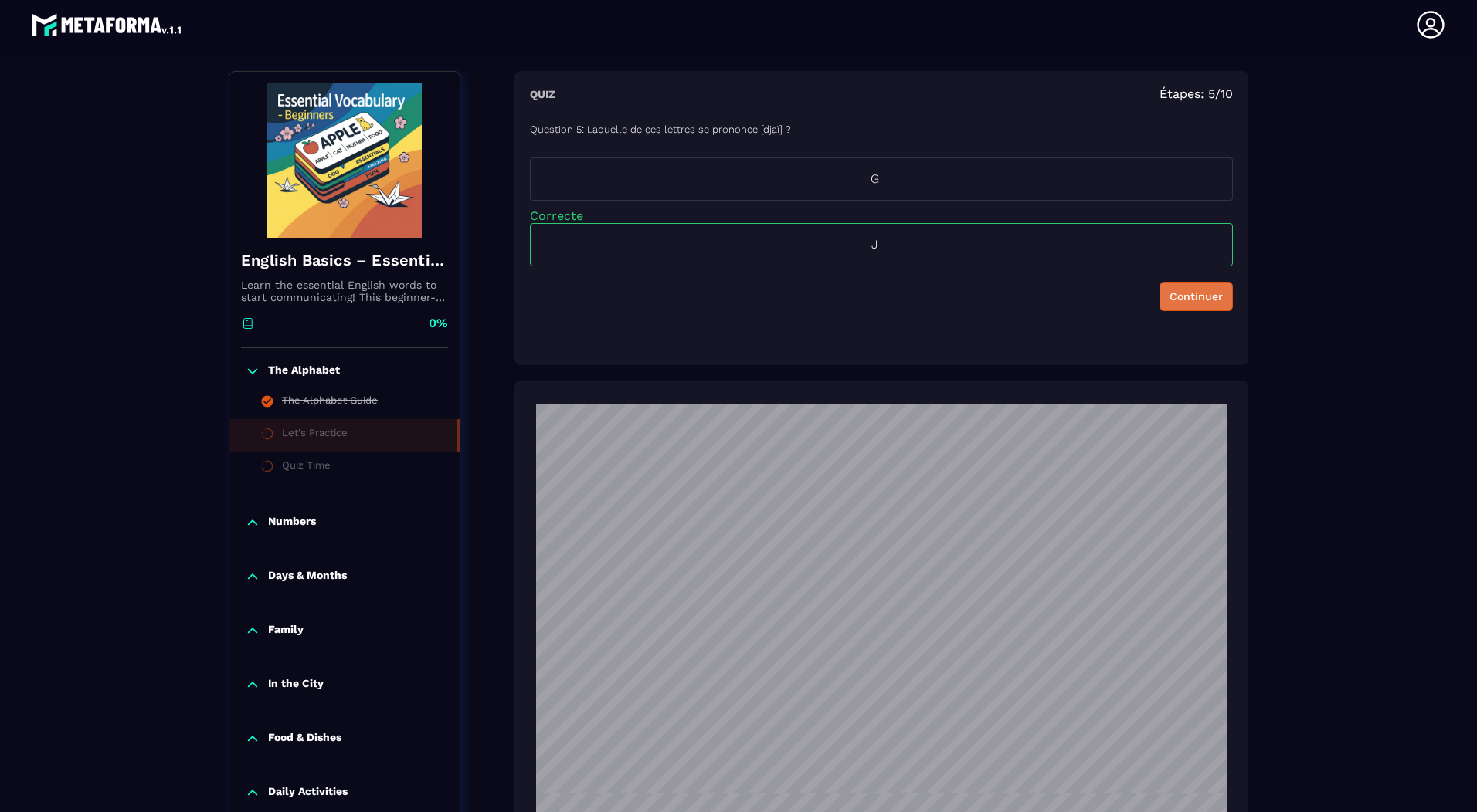
click at [1180, 301] on div "Continuer" at bounding box center [1196, 296] width 53 height 16
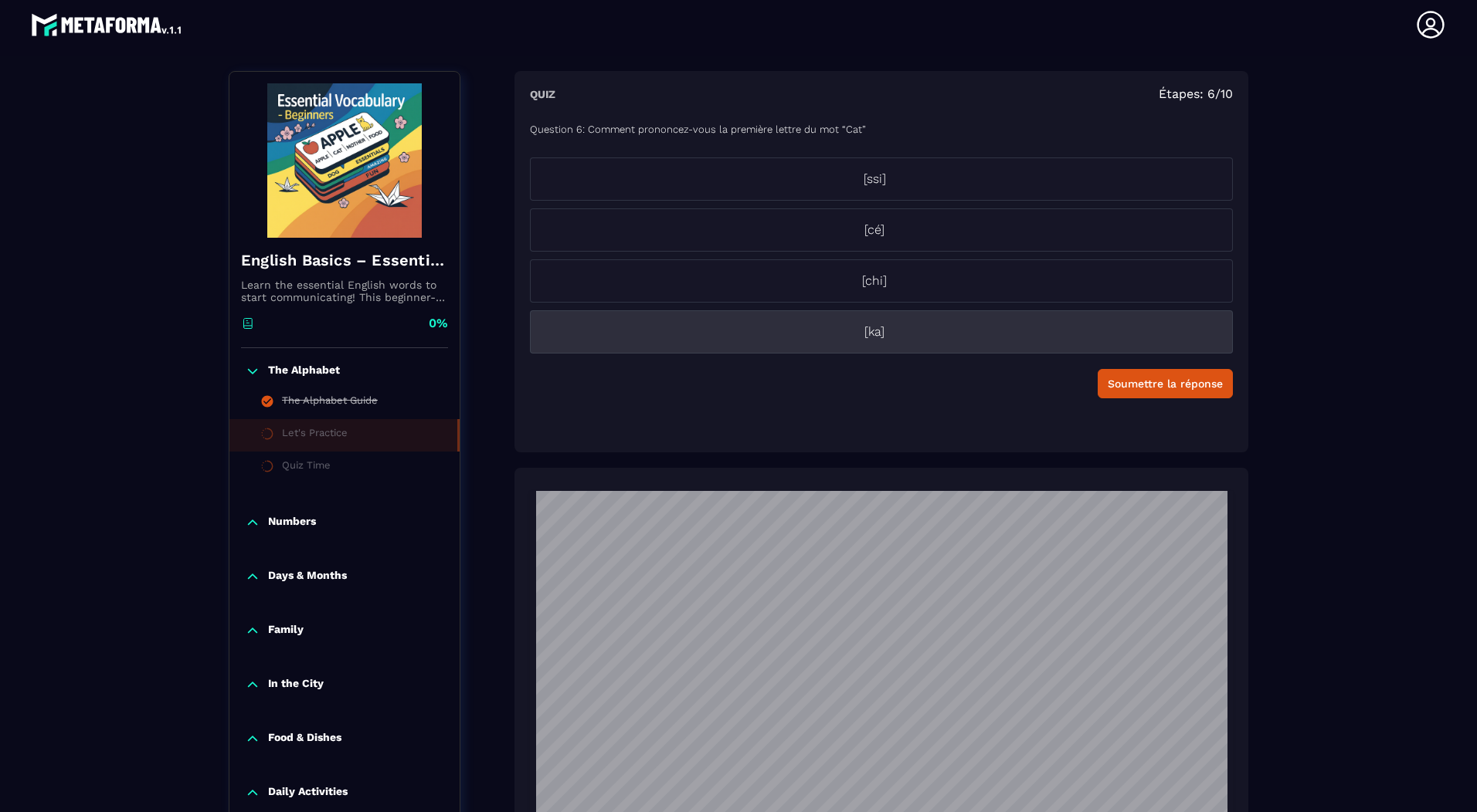
click at [877, 334] on p "[ka]" at bounding box center [874, 332] width 688 height 18
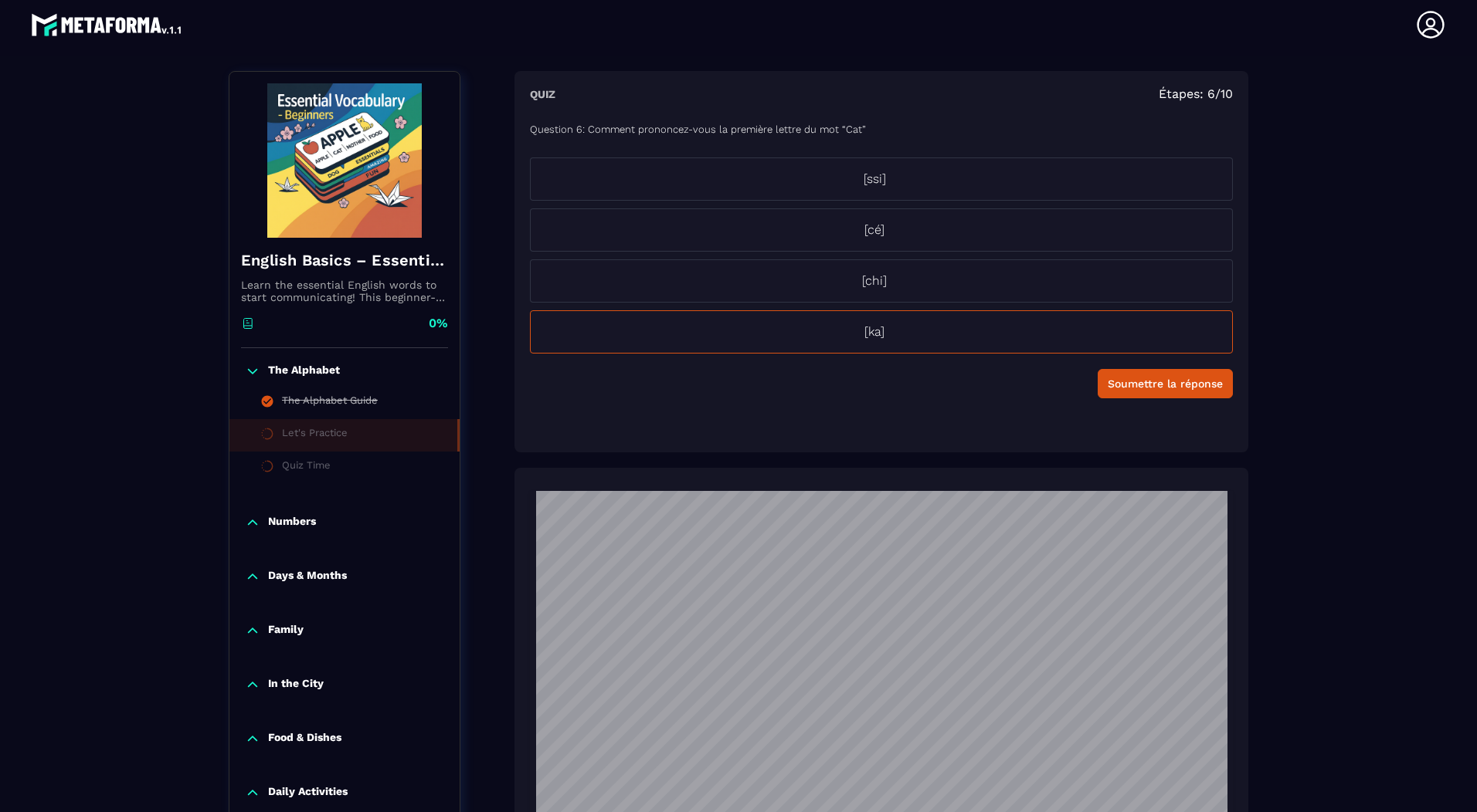
click at [1155, 384] on div "Soumettre la réponse" at bounding box center [1165, 384] width 115 height 16
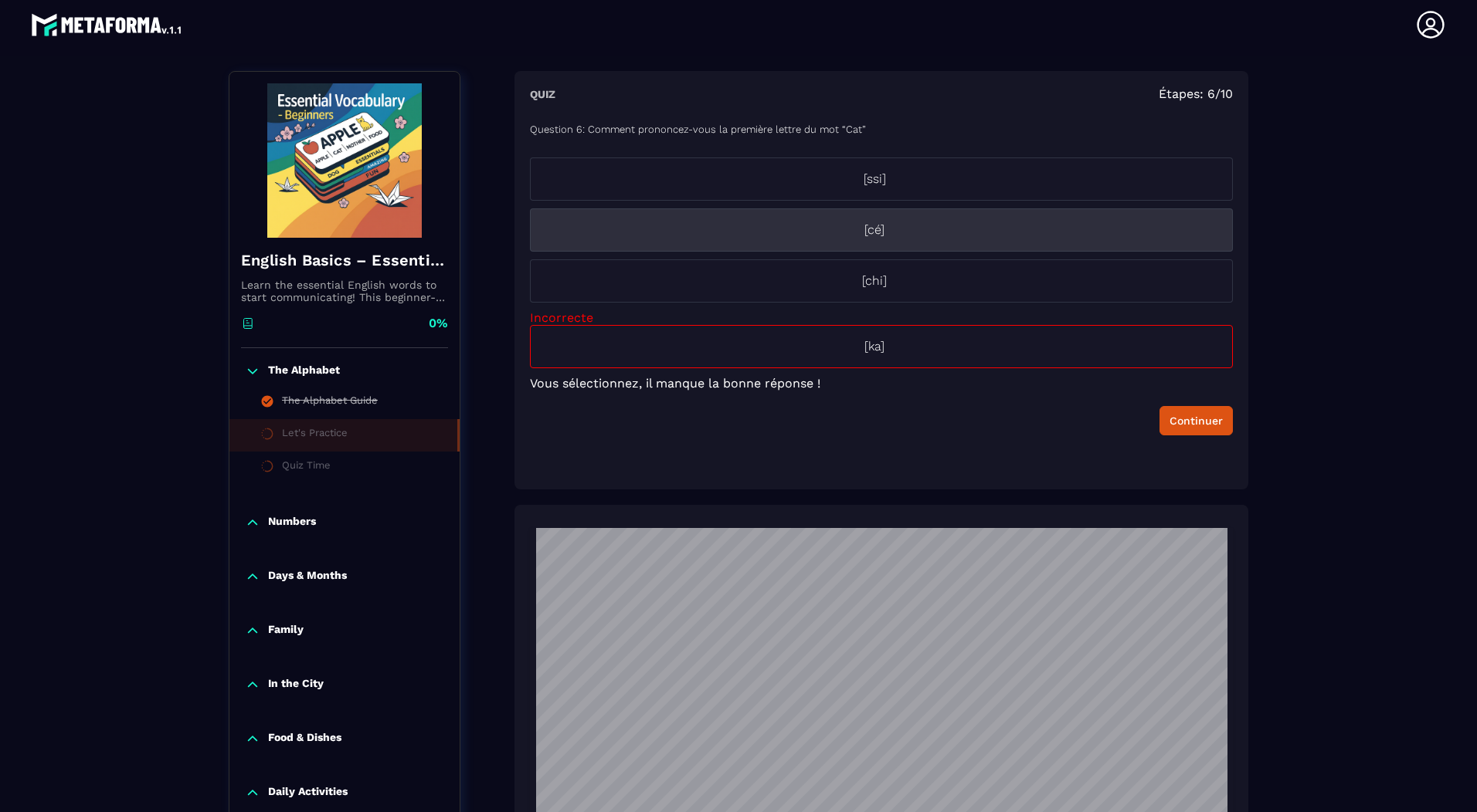
click at [879, 230] on p "[cé]" at bounding box center [874, 230] width 688 height 18
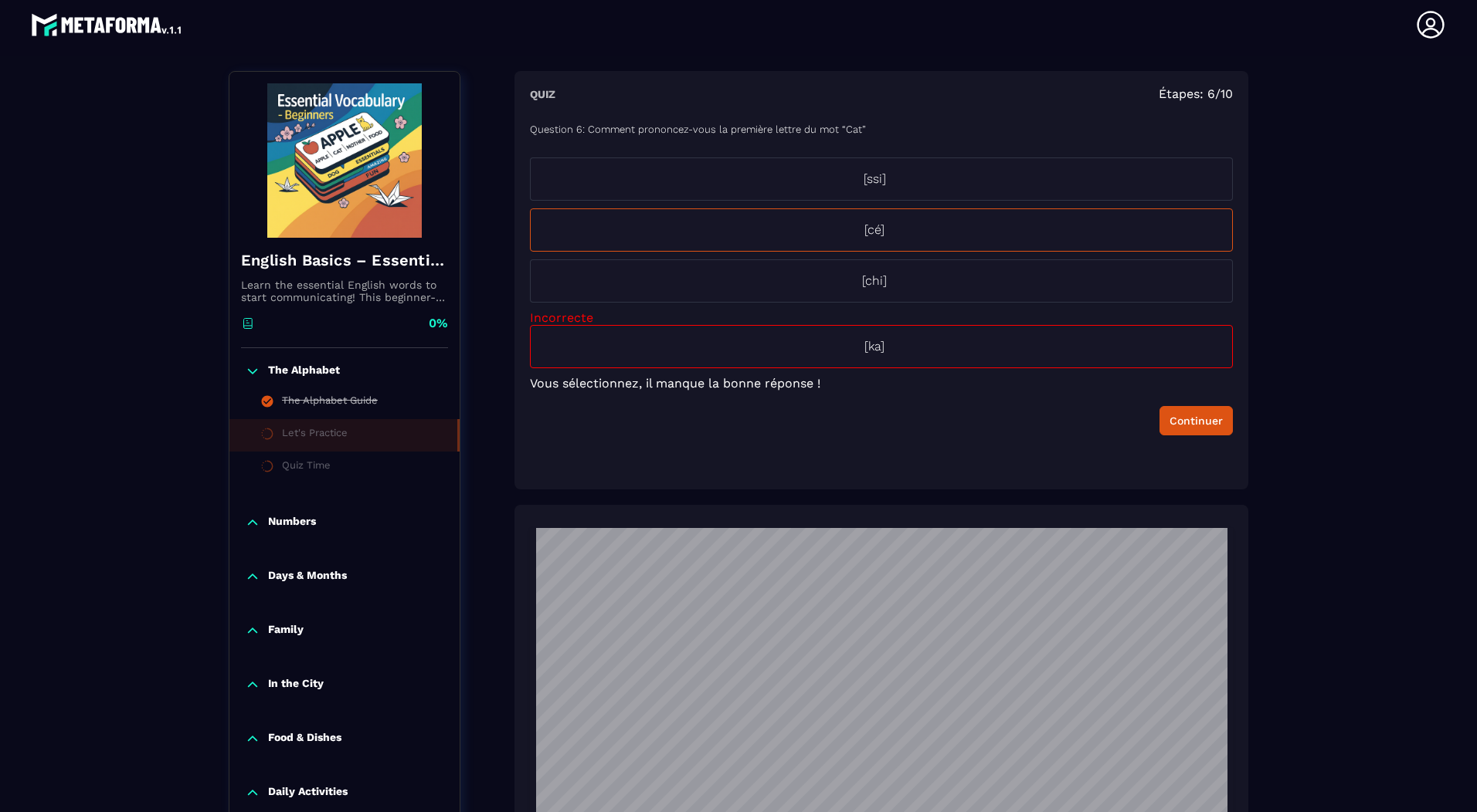
click at [1202, 427] on div "Continuer" at bounding box center [1196, 420] width 53 height 16
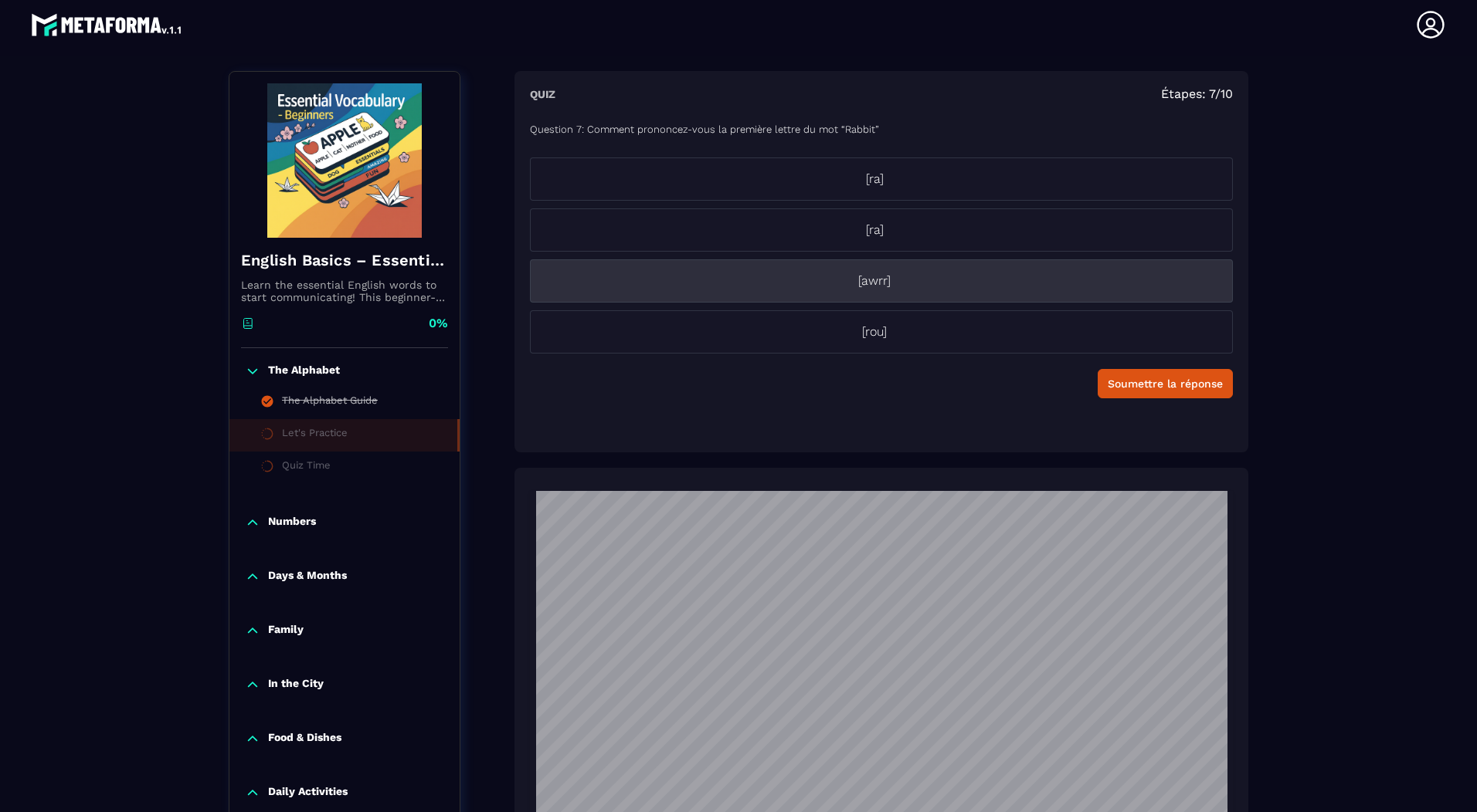
click at [881, 281] on p "[awrr]" at bounding box center [874, 281] width 688 height 18
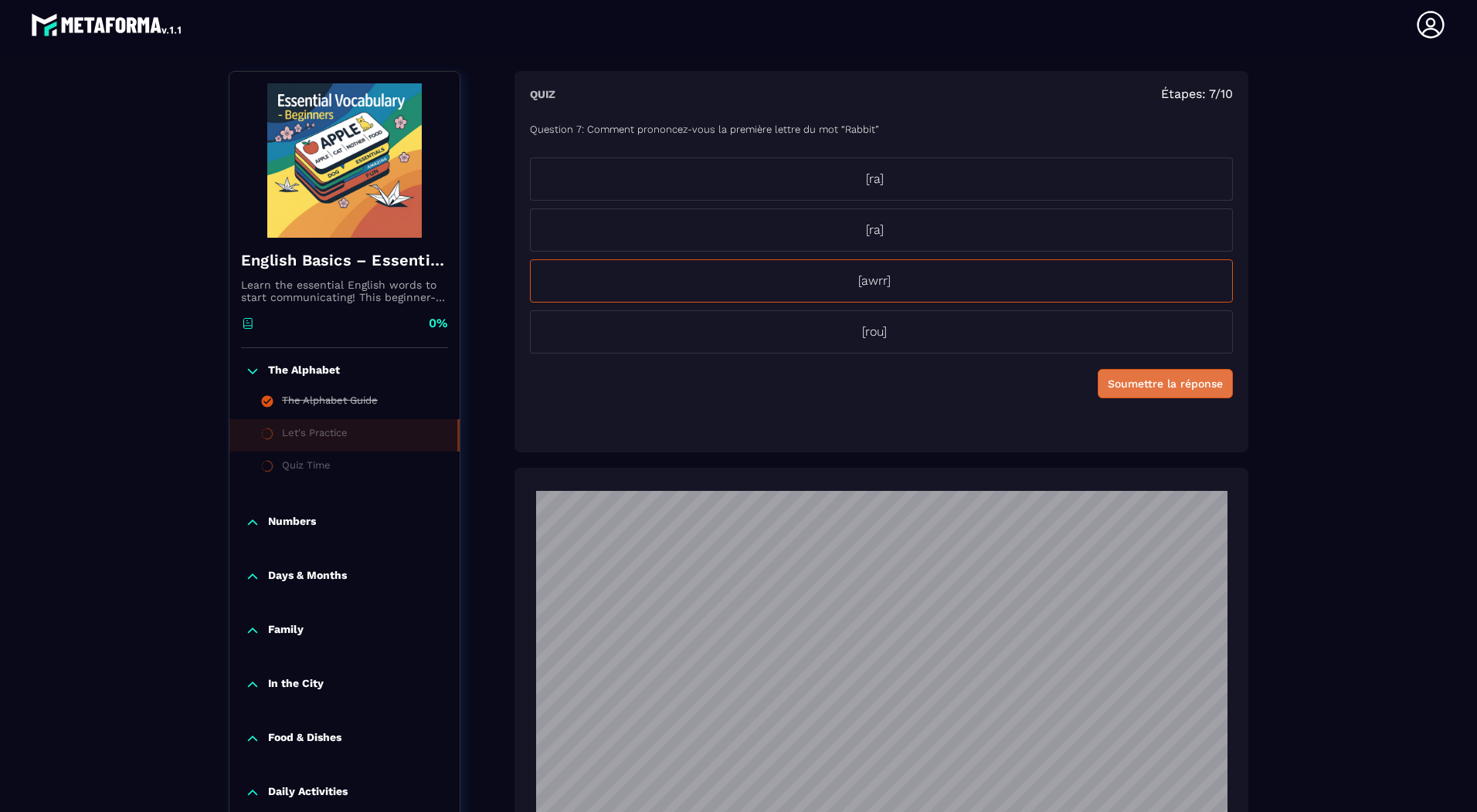
click at [1170, 379] on div "Soumettre la réponse" at bounding box center [1165, 384] width 115 height 16
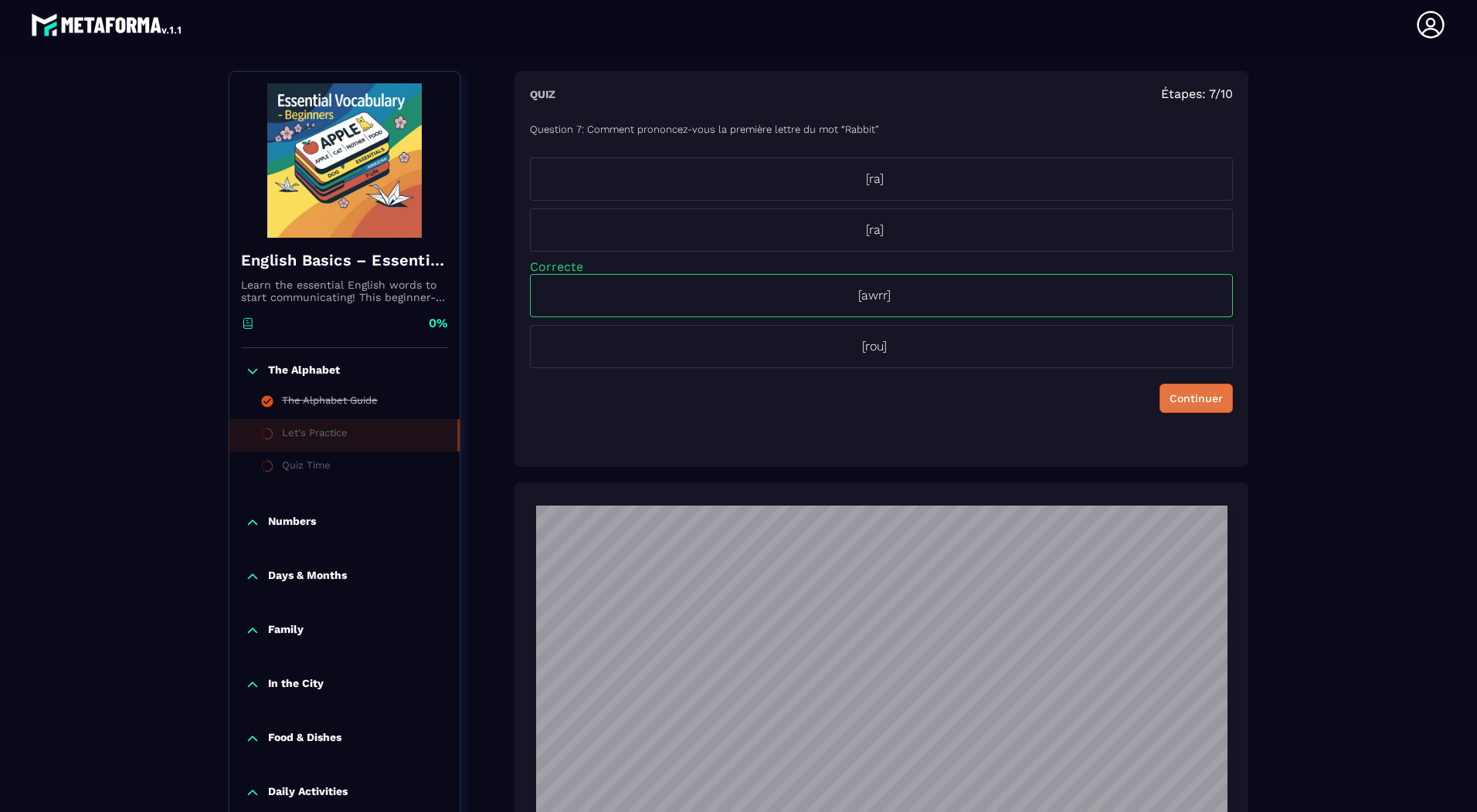
click at [1205, 401] on div "Continuer" at bounding box center [1196, 398] width 53 height 16
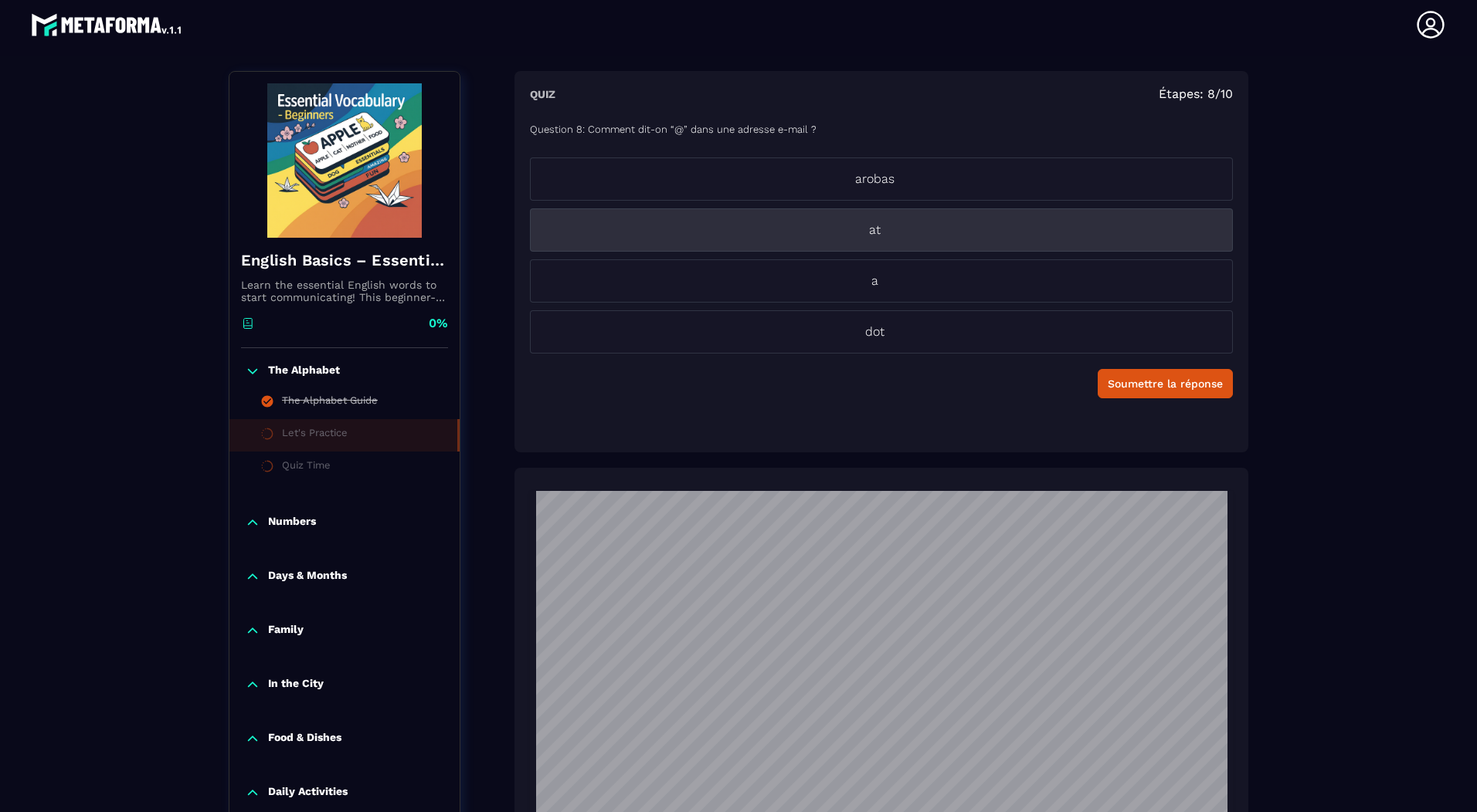
click at [873, 229] on p "at" at bounding box center [874, 230] width 688 height 18
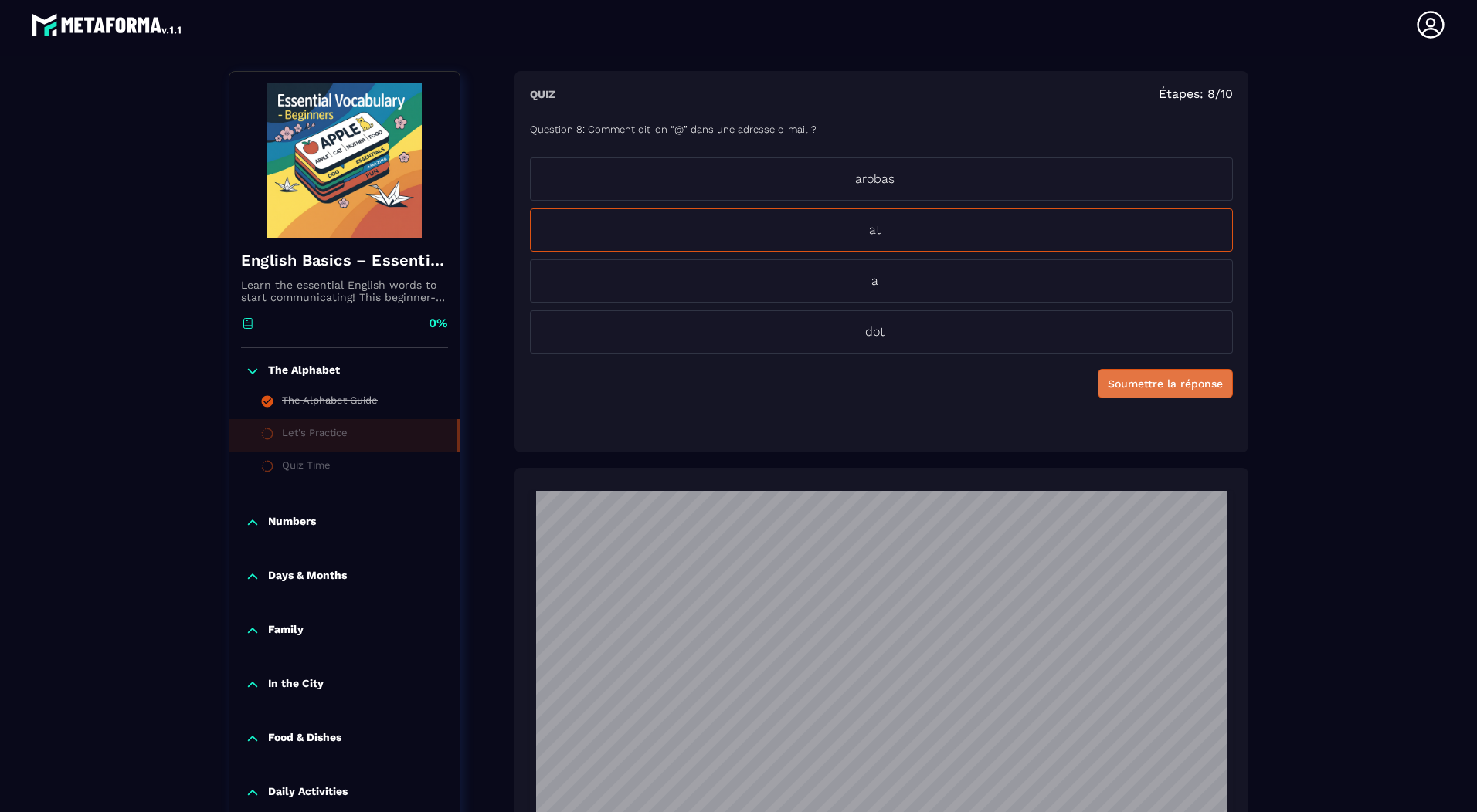
click at [1140, 388] on div "Soumettre la réponse" at bounding box center [1165, 384] width 115 height 16
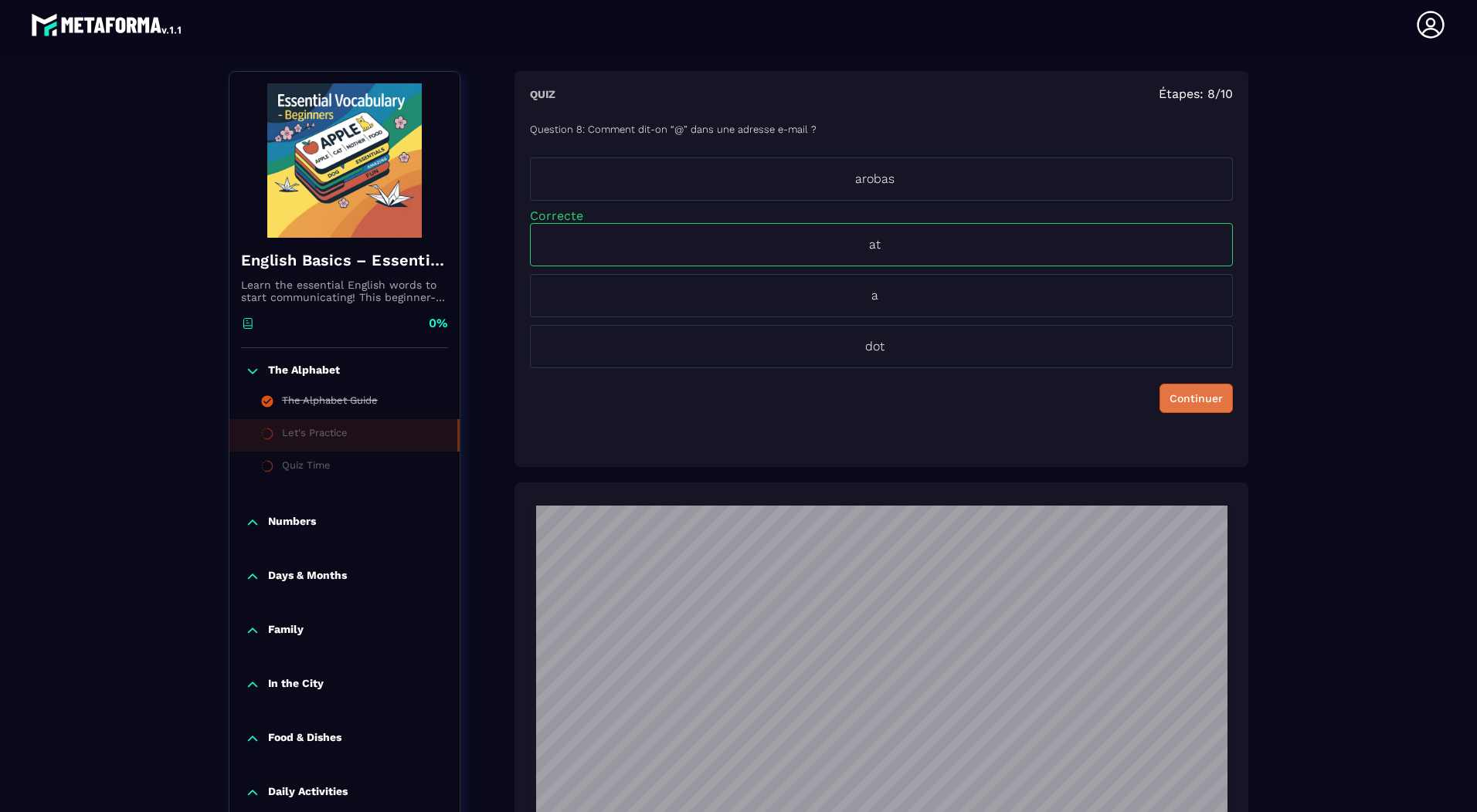
click at [1214, 406] on div "Continuer" at bounding box center [1196, 398] width 53 height 16
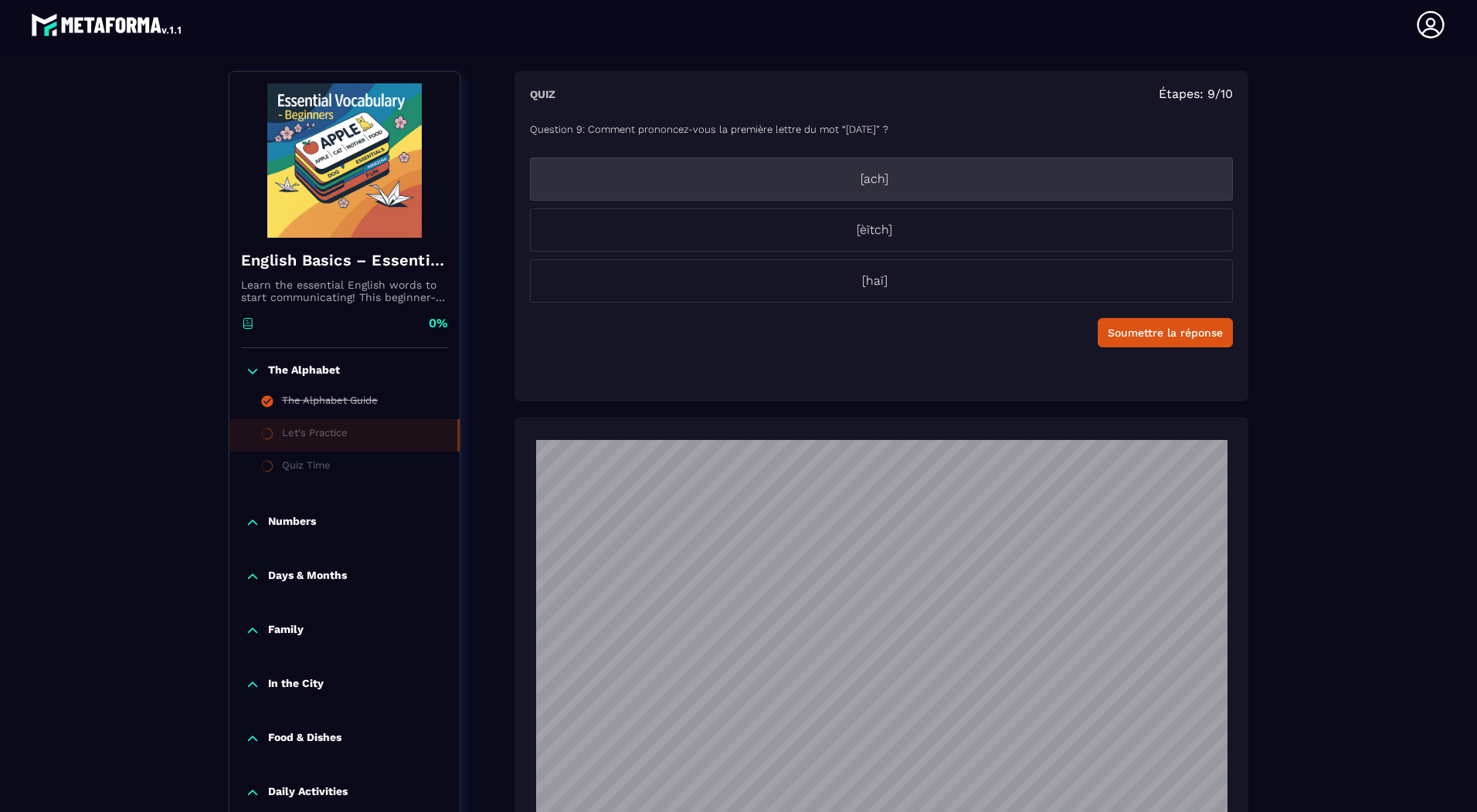
click at [943, 188] on p "[ach]" at bounding box center [874, 179] width 688 height 18
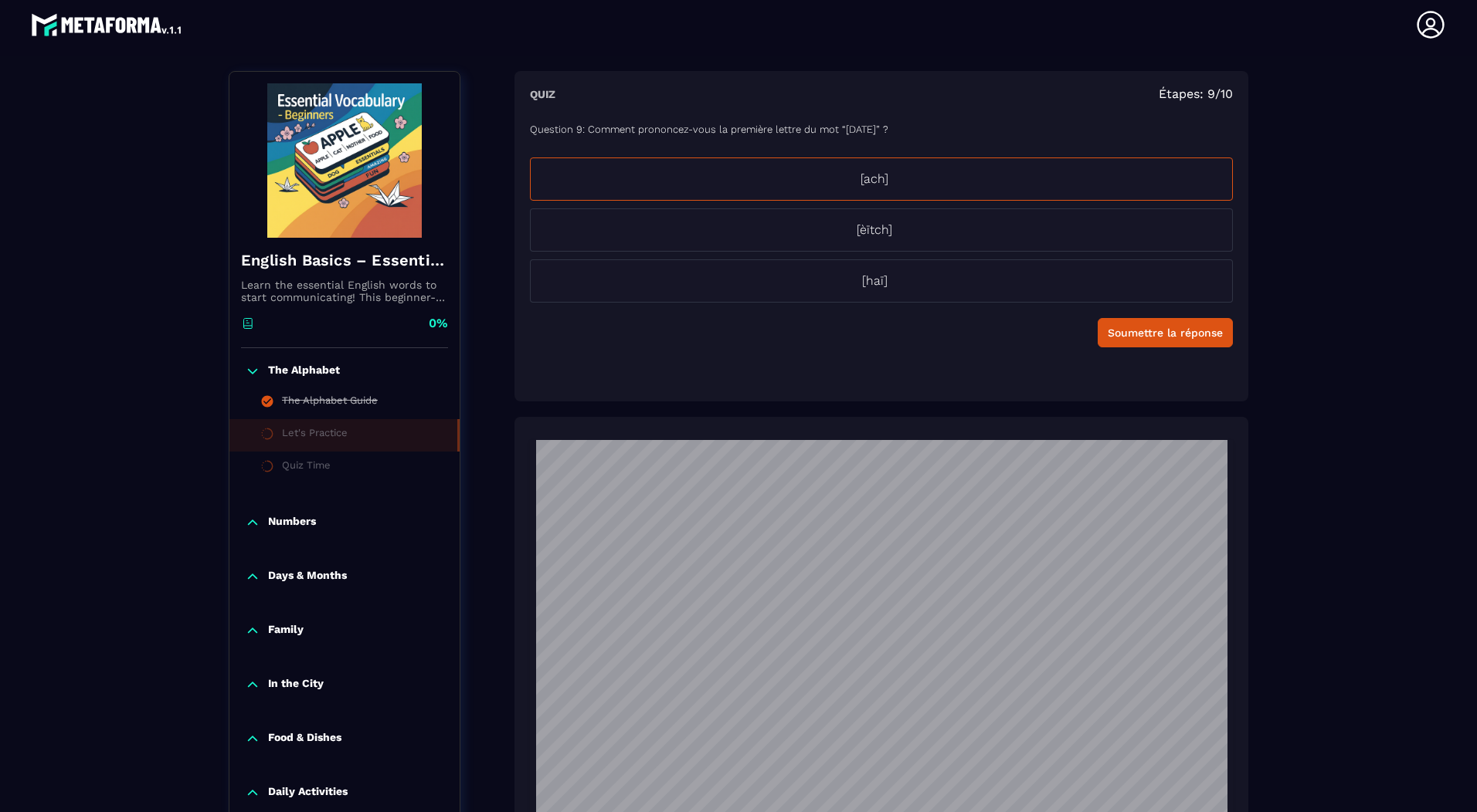
click at [1197, 334] on div "Soumettre la réponse" at bounding box center [1165, 332] width 115 height 16
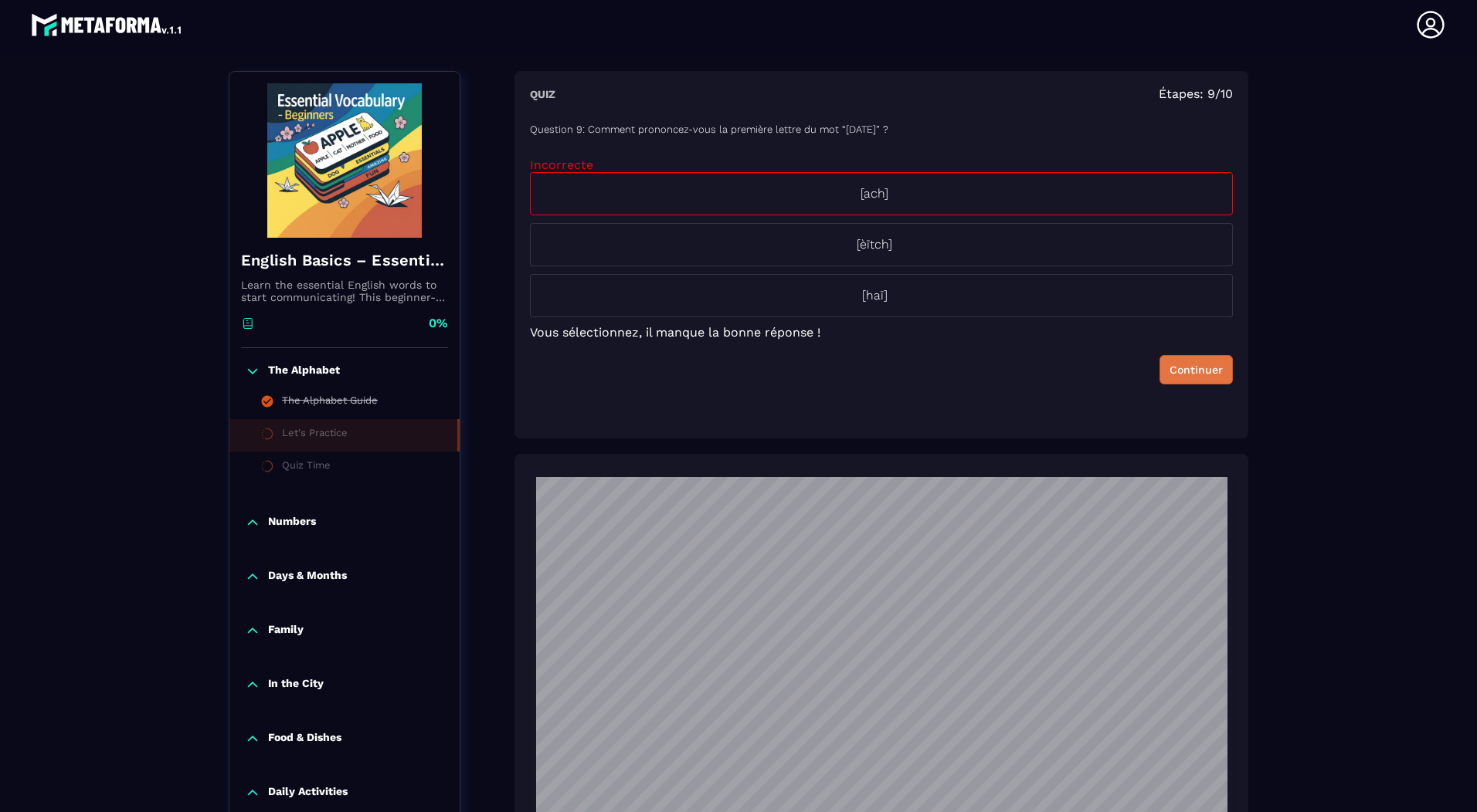
click at [1195, 369] on div "Continuer" at bounding box center [1196, 370] width 53 height 16
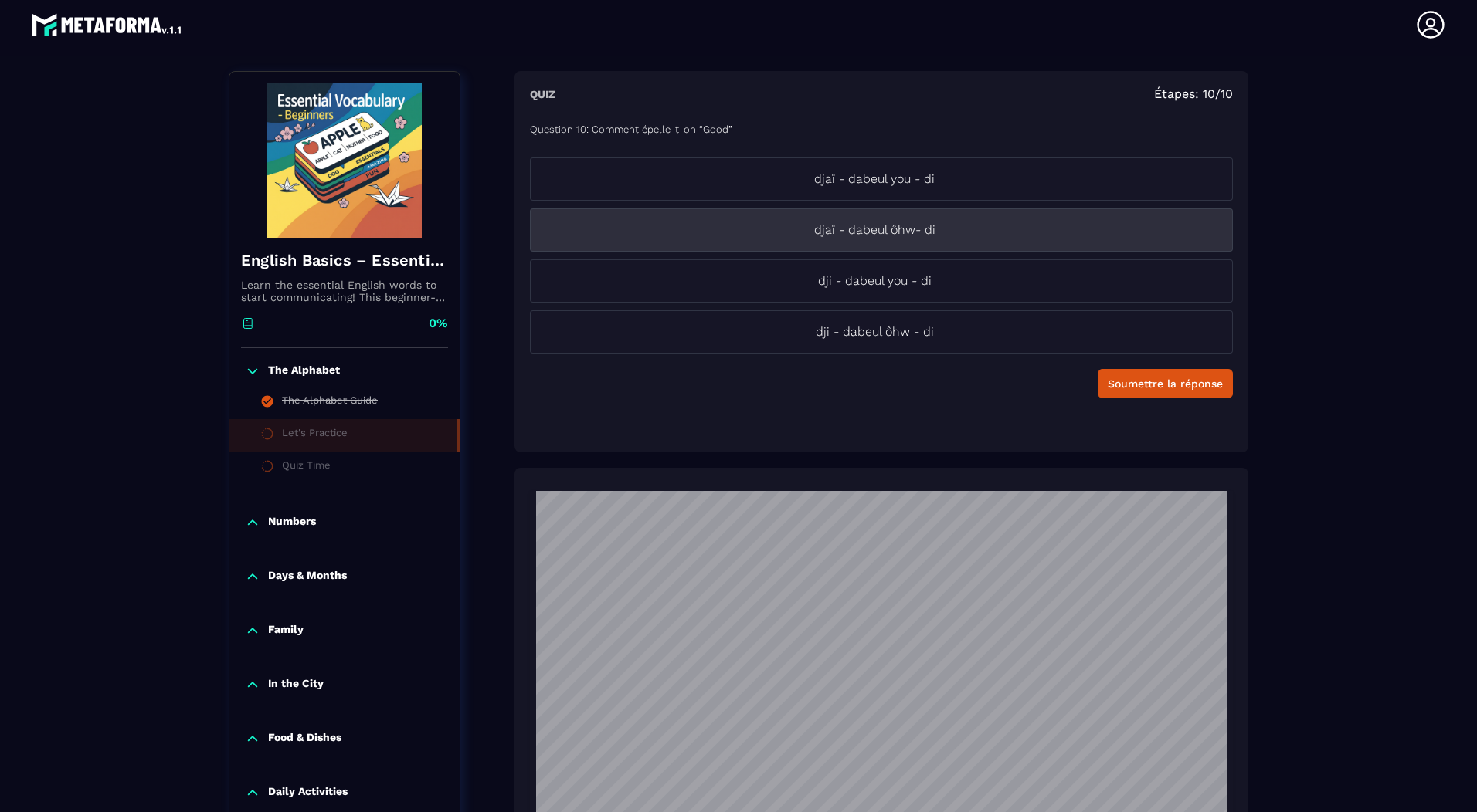
click at [822, 232] on p "djaï - dabeul ôhw- di" at bounding box center [874, 230] width 688 height 18
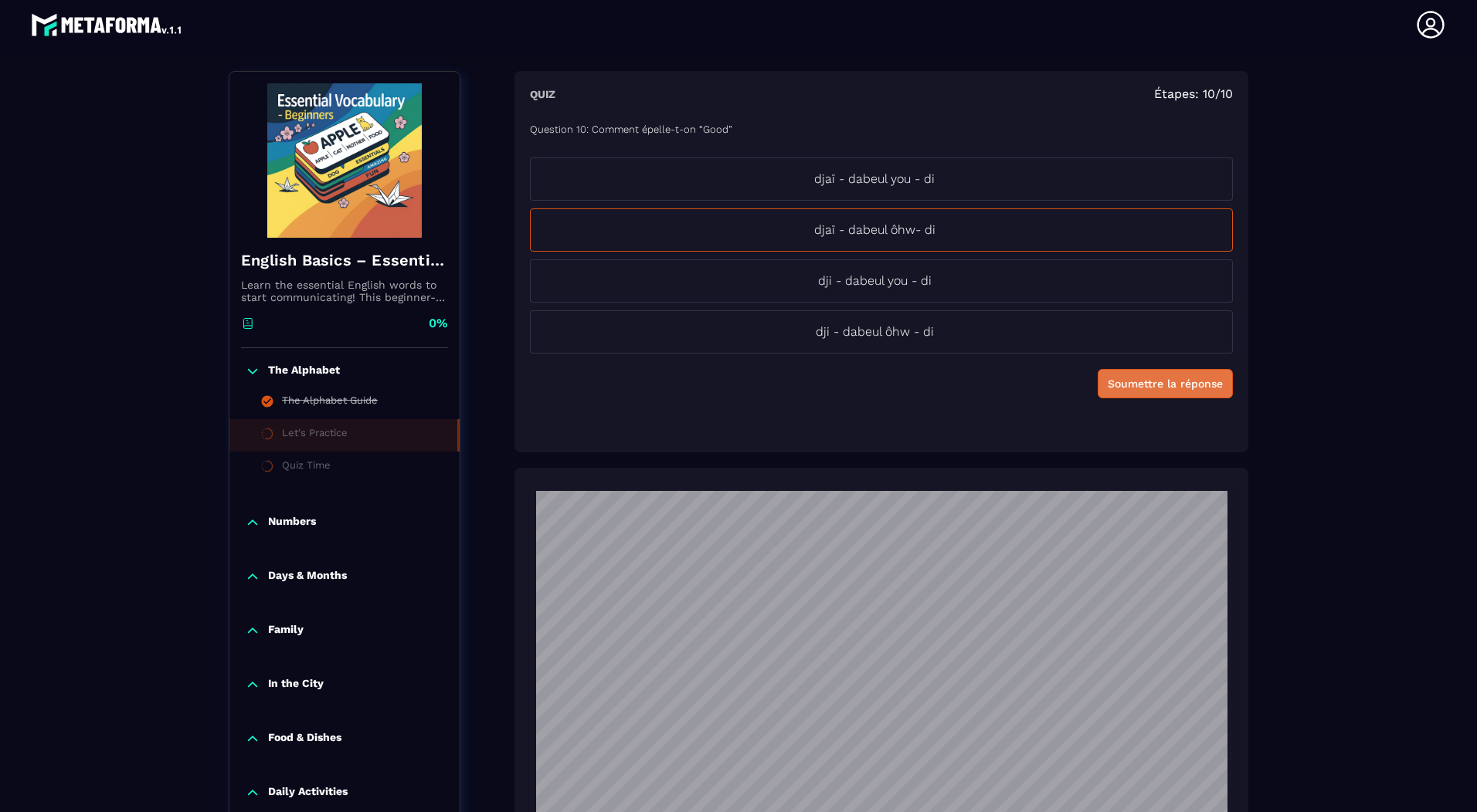
click at [1172, 389] on div "Soumettre la réponse" at bounding box center [1165, 384] width 115 height 16
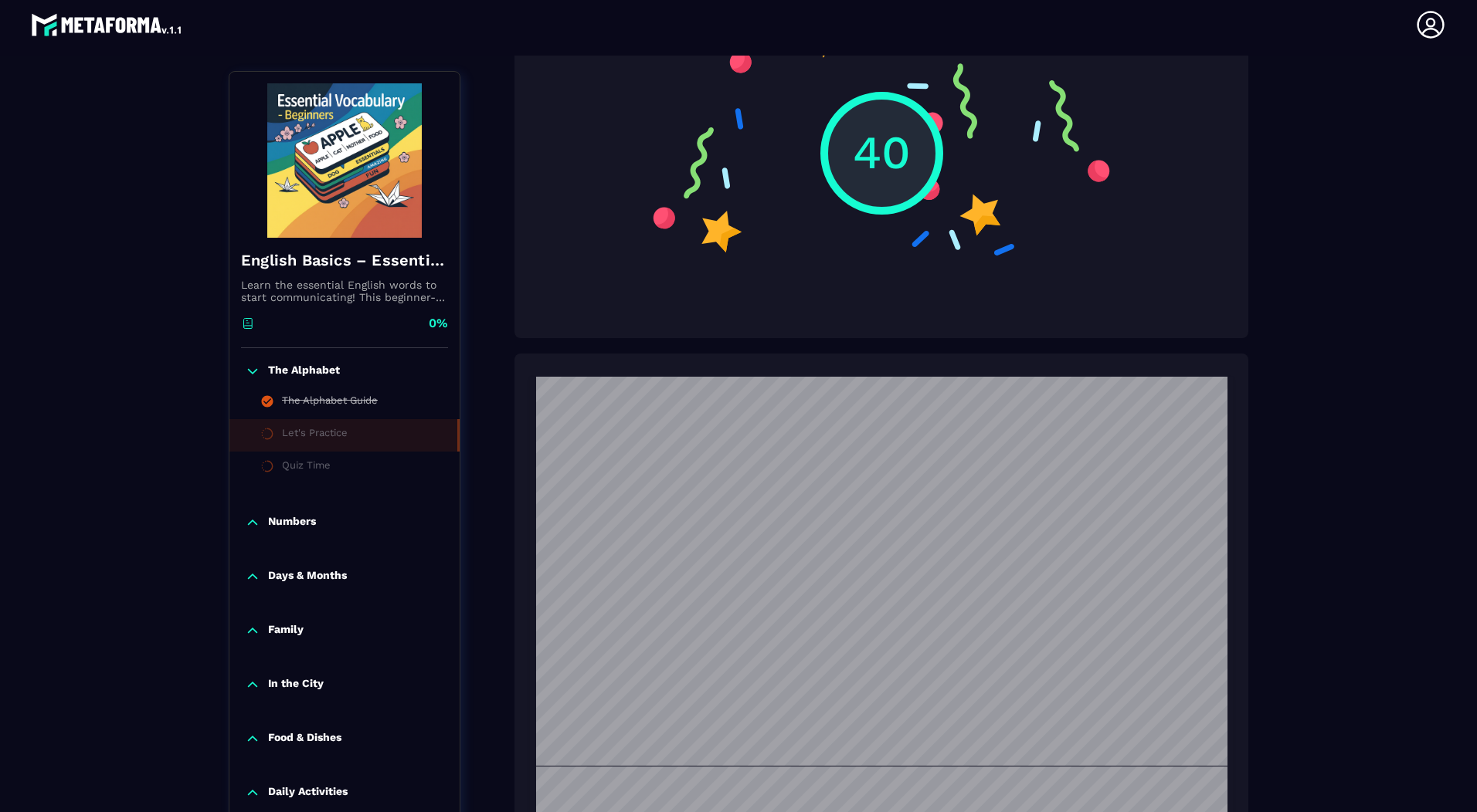
scroll to position [470, 0]
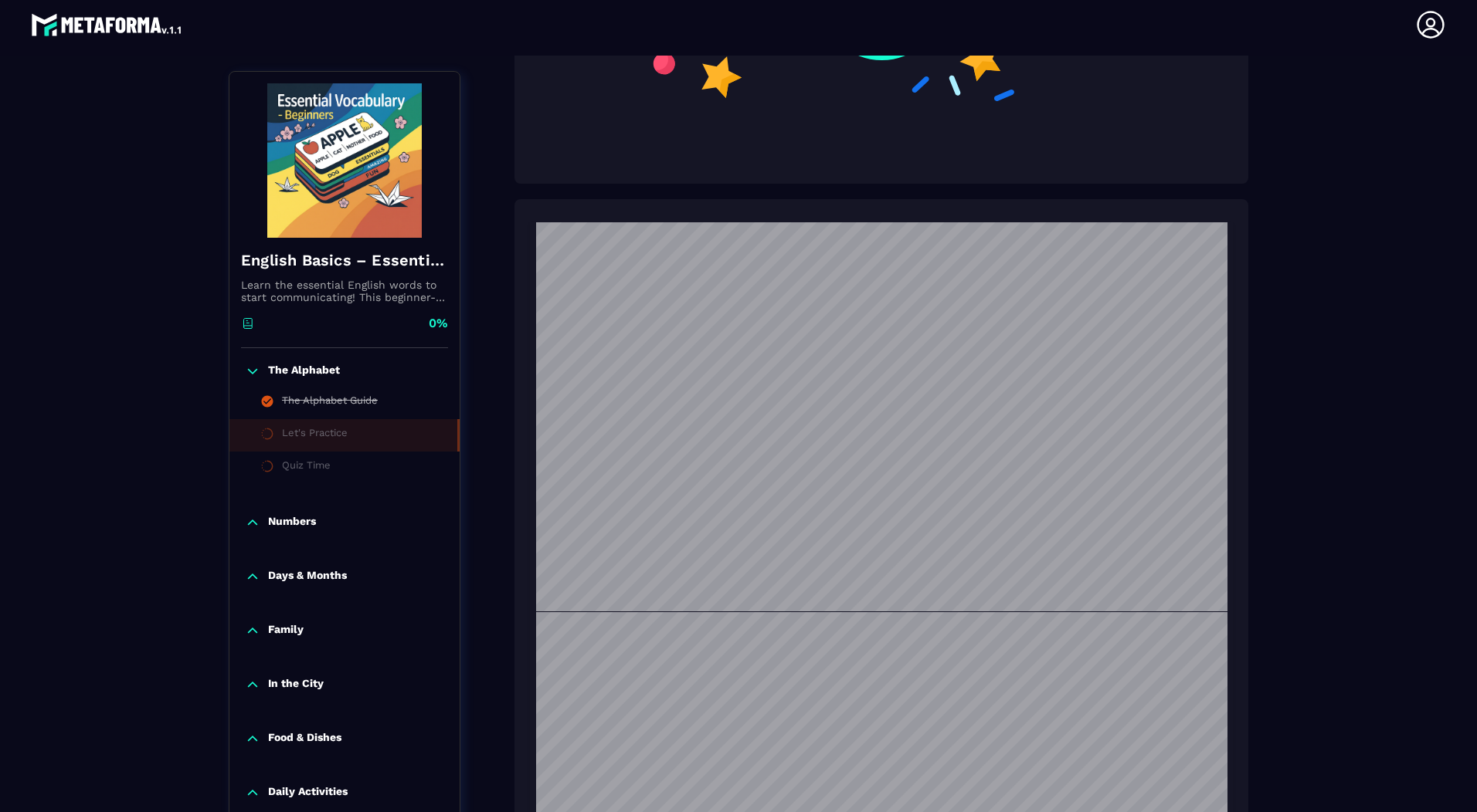
click at [248, 526] on icon at bounding box center [252, 522] width 16 height 16
click at [290, 524] on p "Numbers" at bounding box center [292, 522] width 48 height 16
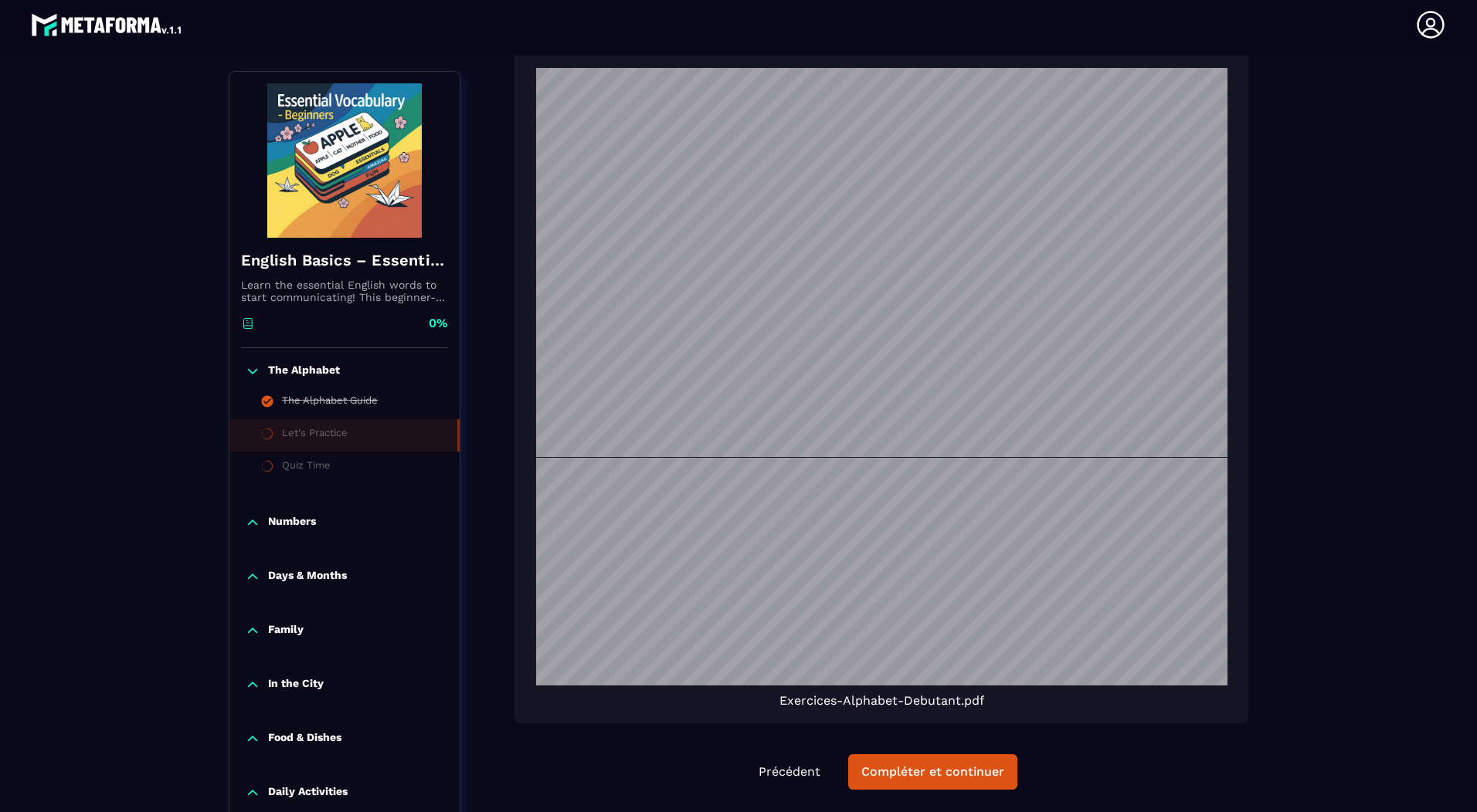
scroll to position [701, 0]
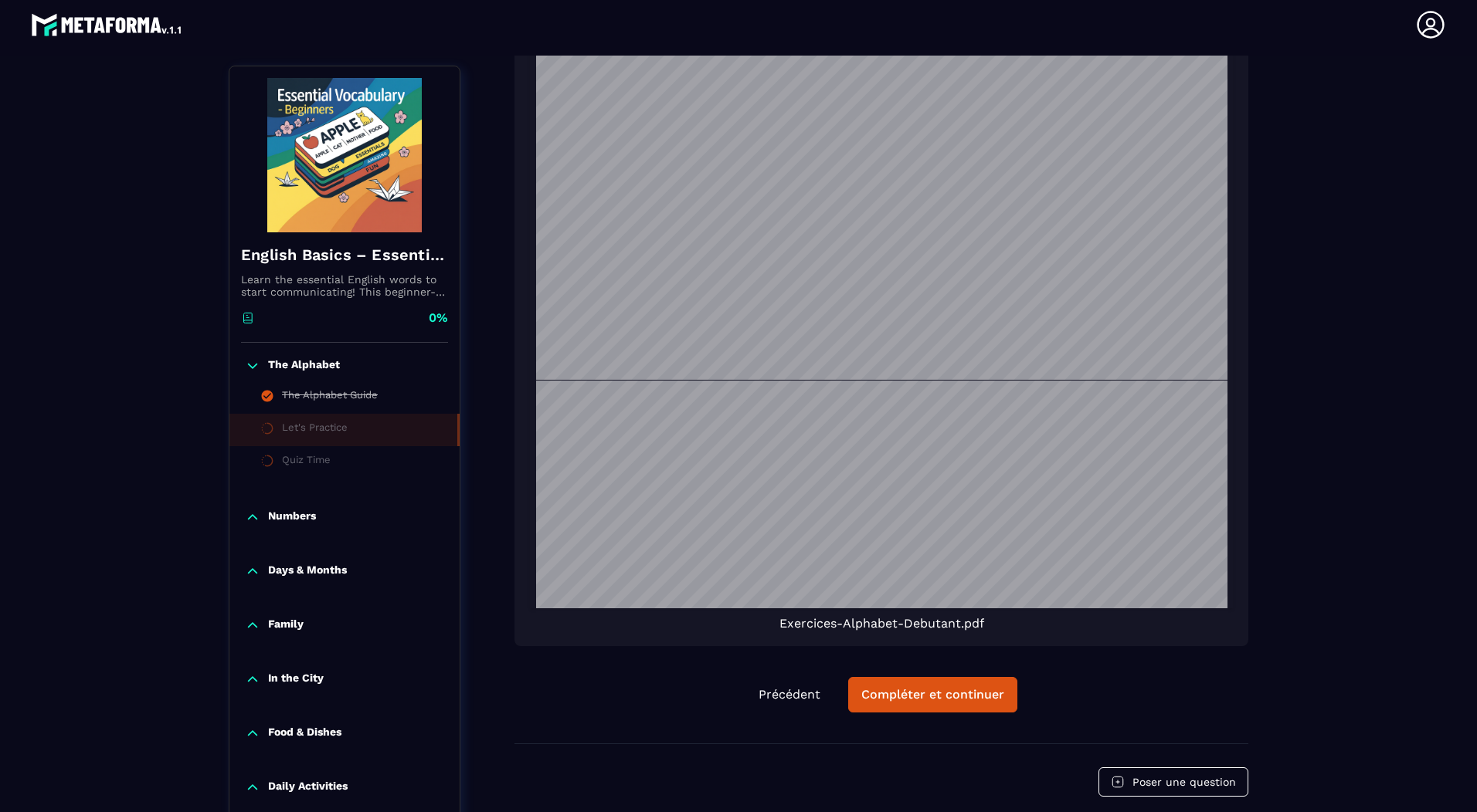
click at [285, 518] on p "Numbers" at bounding box center [292, 517] width 48 height 16
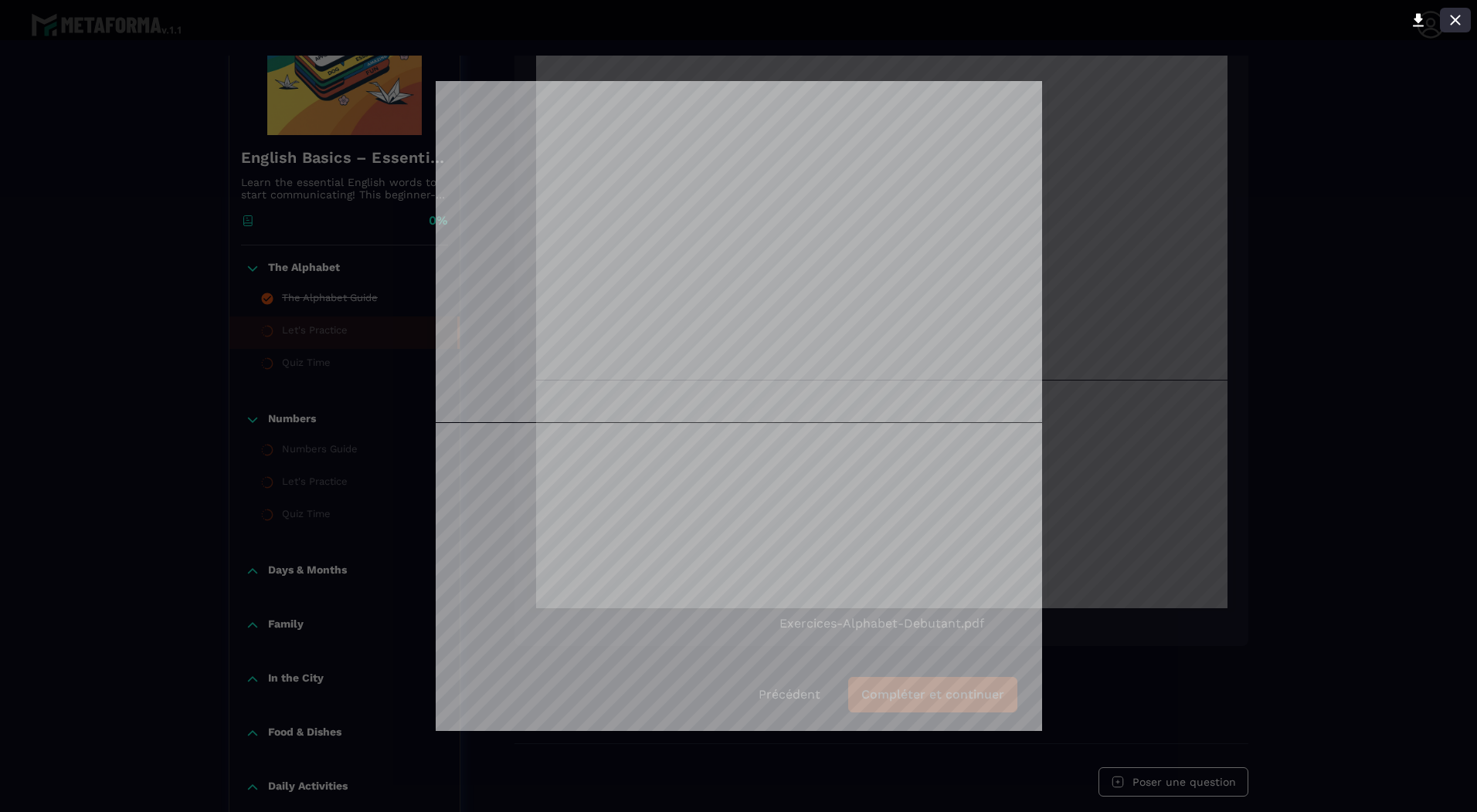
click at [1458, 18] on icon at bounding box center [1455, 19] width 10 height 10
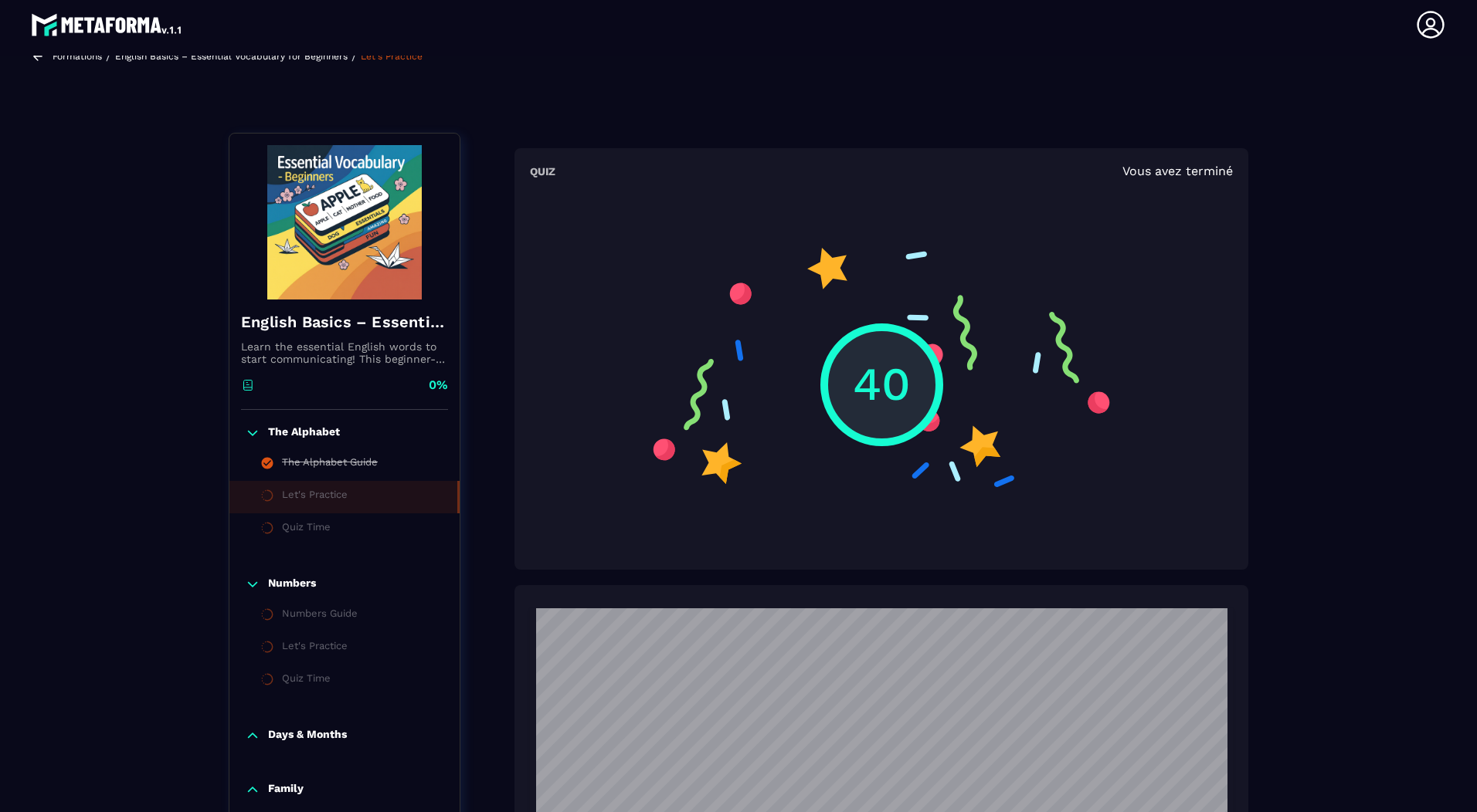
scroll to position [0, 0]
